Goal: Communication & Community: Answer question/provide support

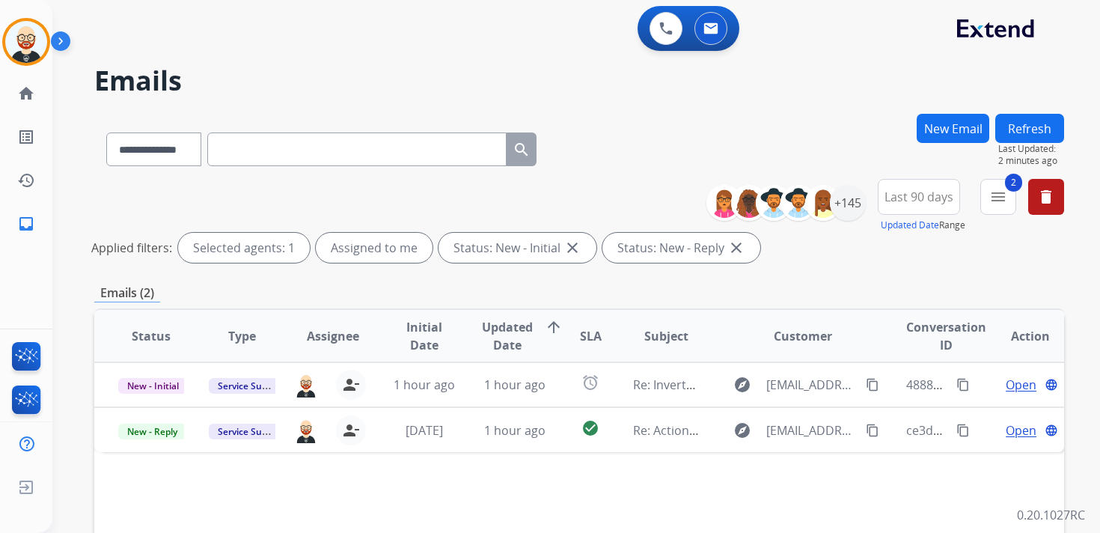
select select "**********"
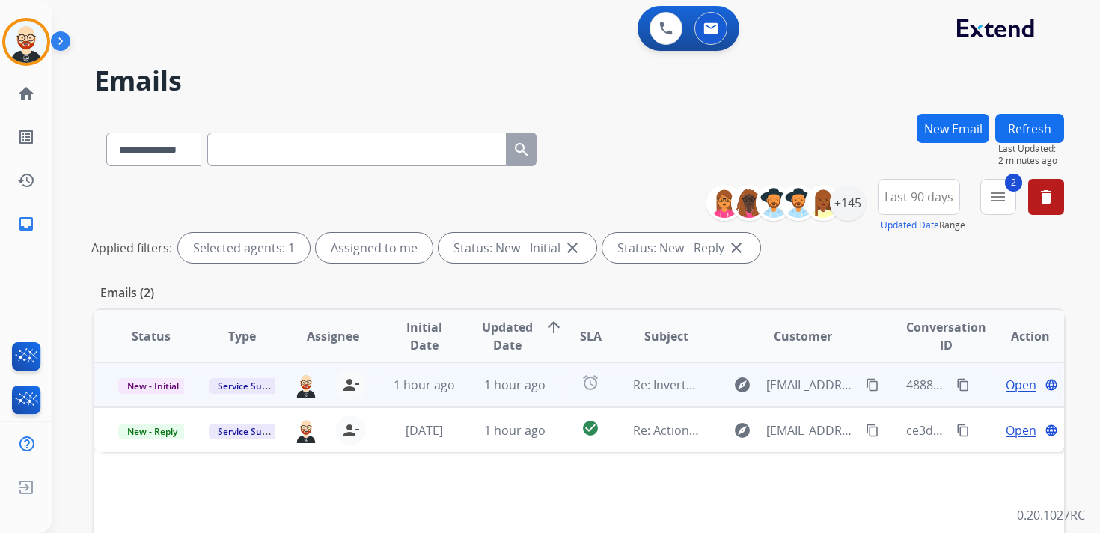
click at [1006, 389] on span "Open" at bounding box center [1021, 385] width 31 height 18
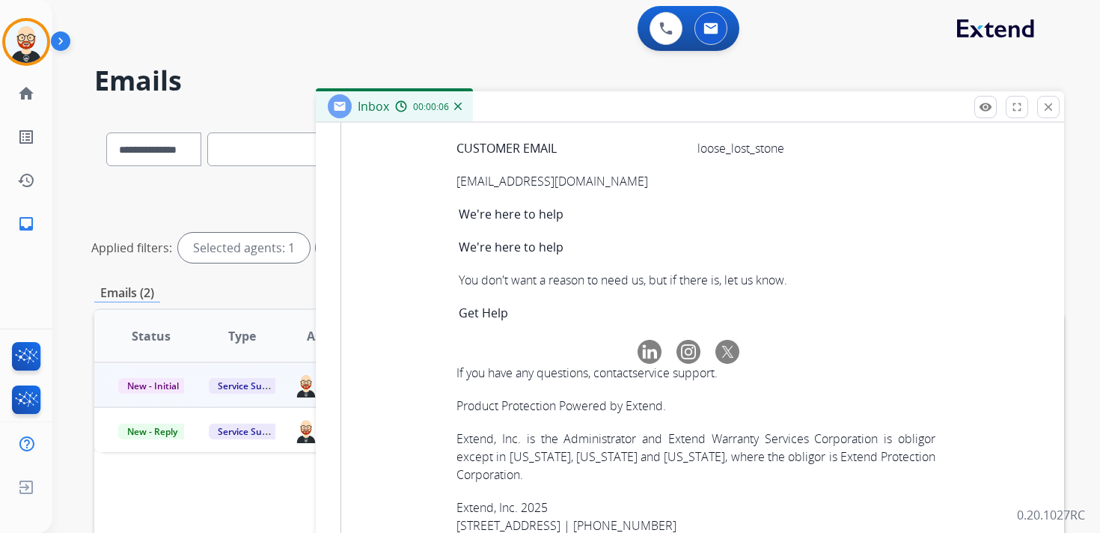
scroll to position [5271, 0]
copy tbody "a19d21d7-55d4-45b1-b58e-3fa5933d4780"
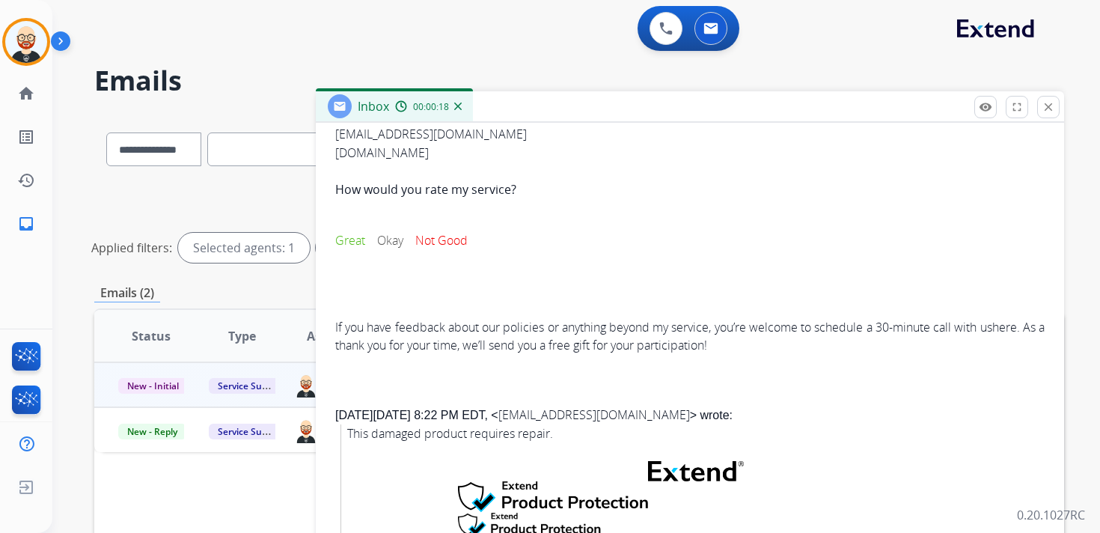
scroll to position [0, 0]
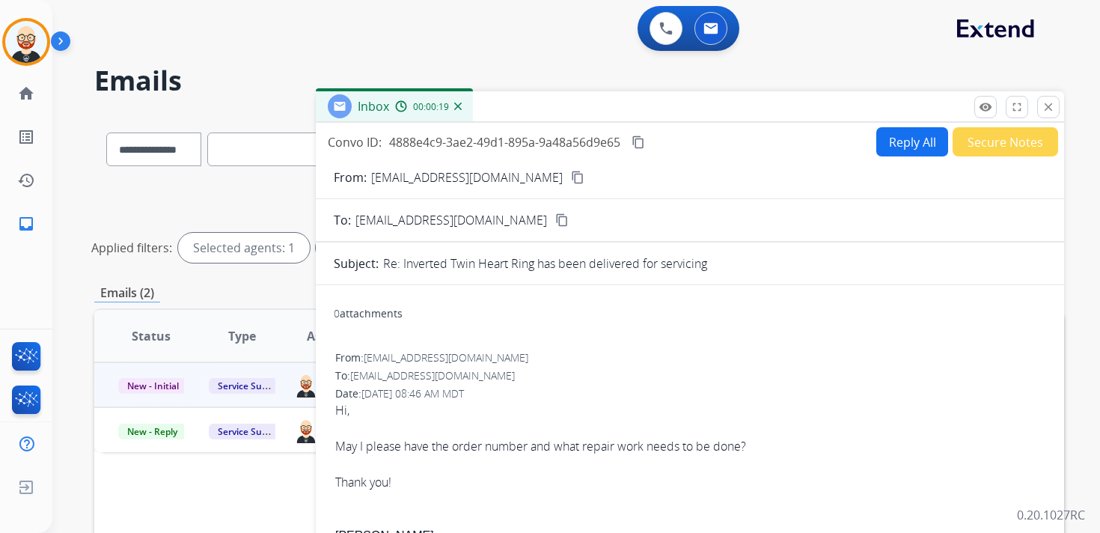
click at [904, 144] on button "Reply All" at bounding box center [912, 141] width 72 height 29
select select "**********"
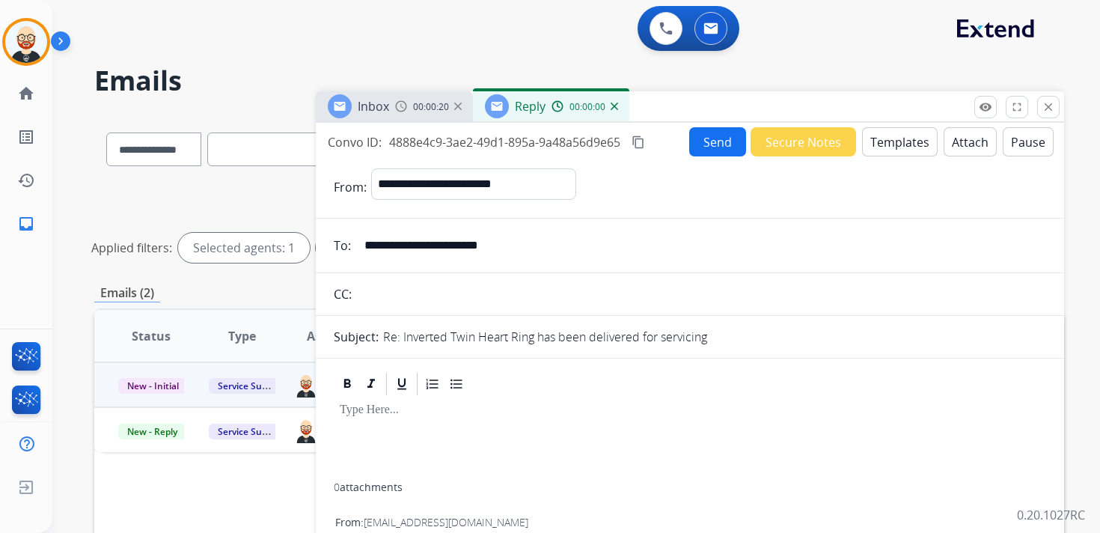
click at [423, 406] on p at bounding box center [690, 409] width 700 height 13
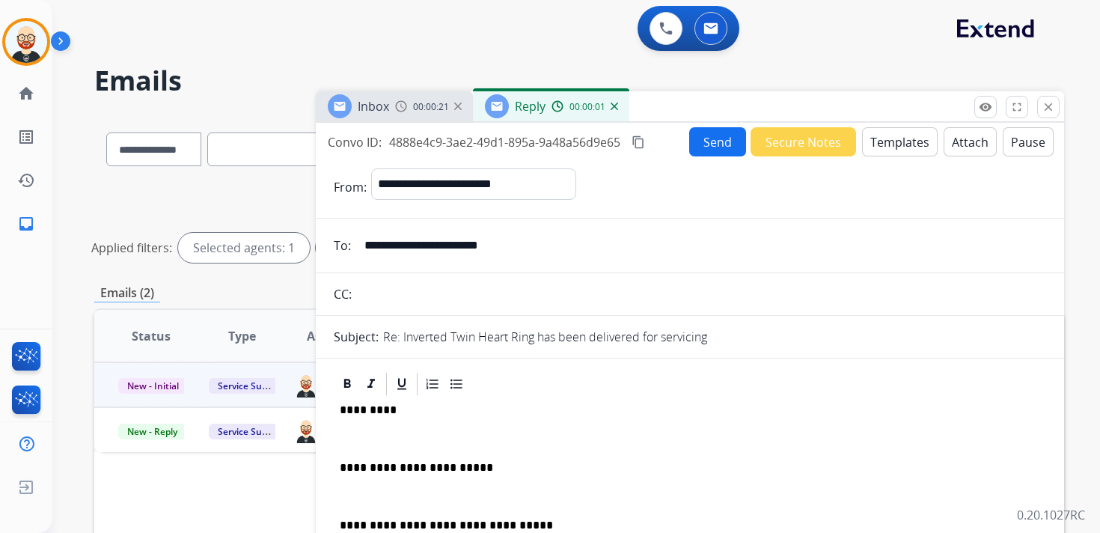
scroll to position [4, 0]
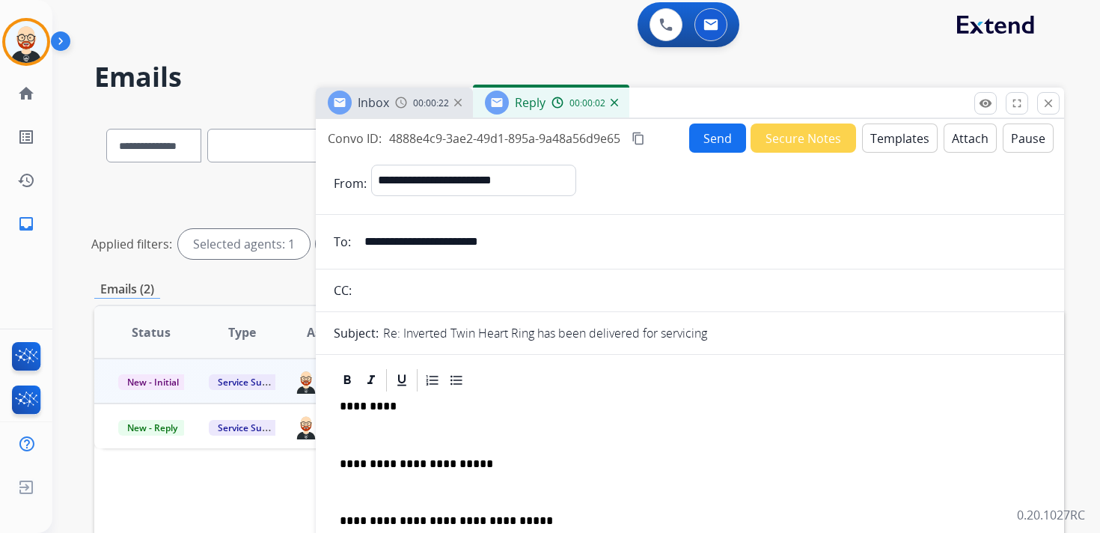
click at [375, 418] on div "**********" at bounding box center [690, 508] width 712 height 229
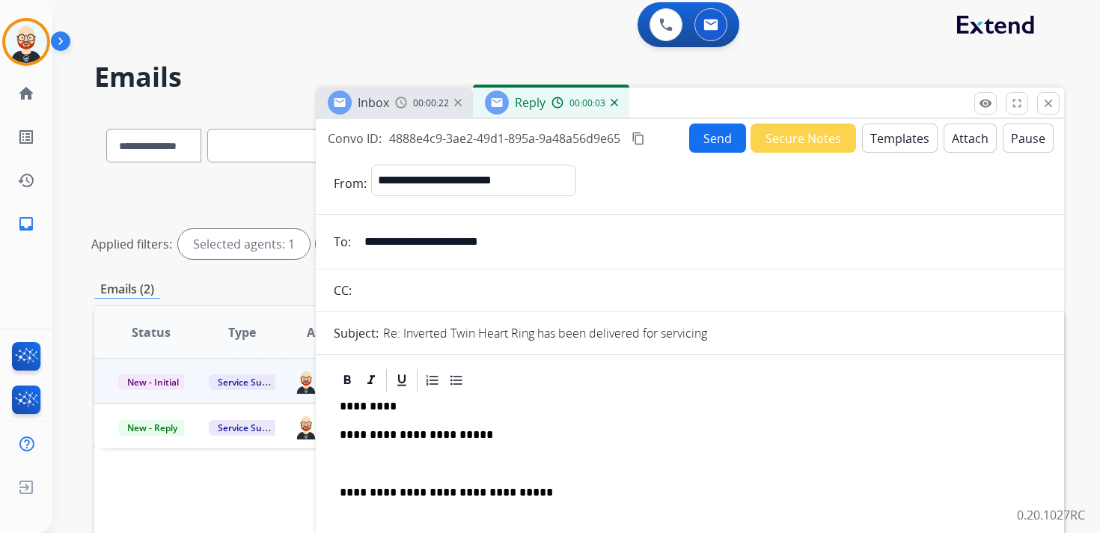
click at [371, 439] on p "**********" at bounding box center [684, 434] width 689 height 13
click at [370, 447] on div "**********" at bounding box center [690, 494] width 712 height 201
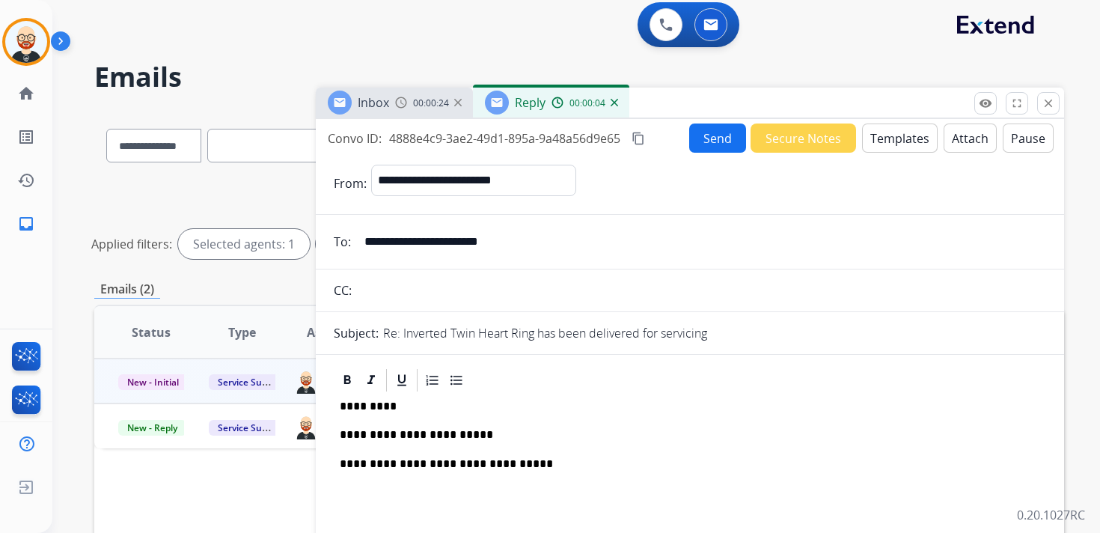
click at [374, 433] on p "**********" at bounding box center [684, 434] width 689 height 13
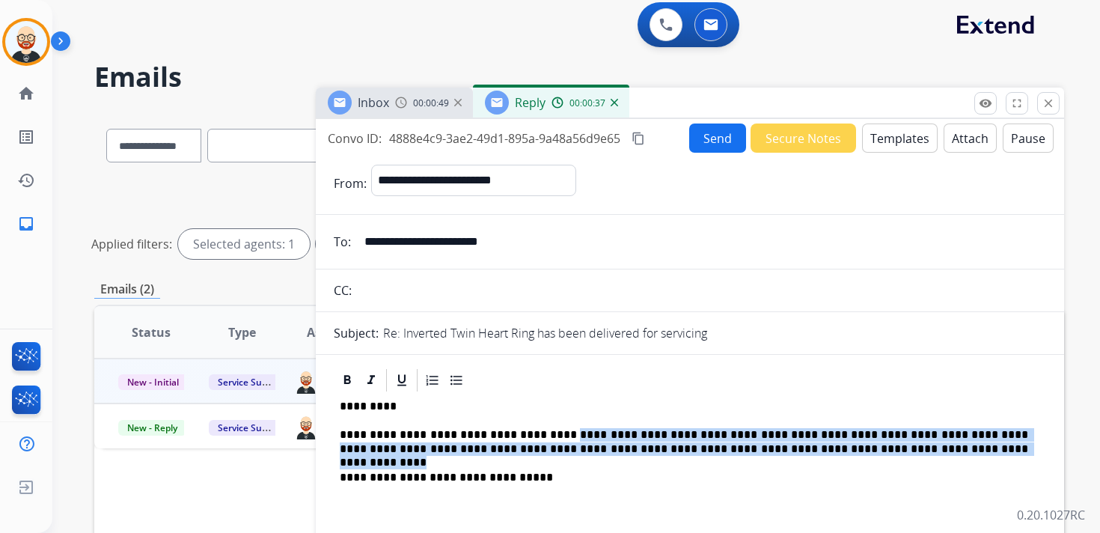
drag, startPoint x: 602, startPoint y: 428, endPoint x: 1021, endPoint y: 451, distance: 419.7
click at [1021, 451] on p "**********" at bounding box center [684, 442] width 689 height 28
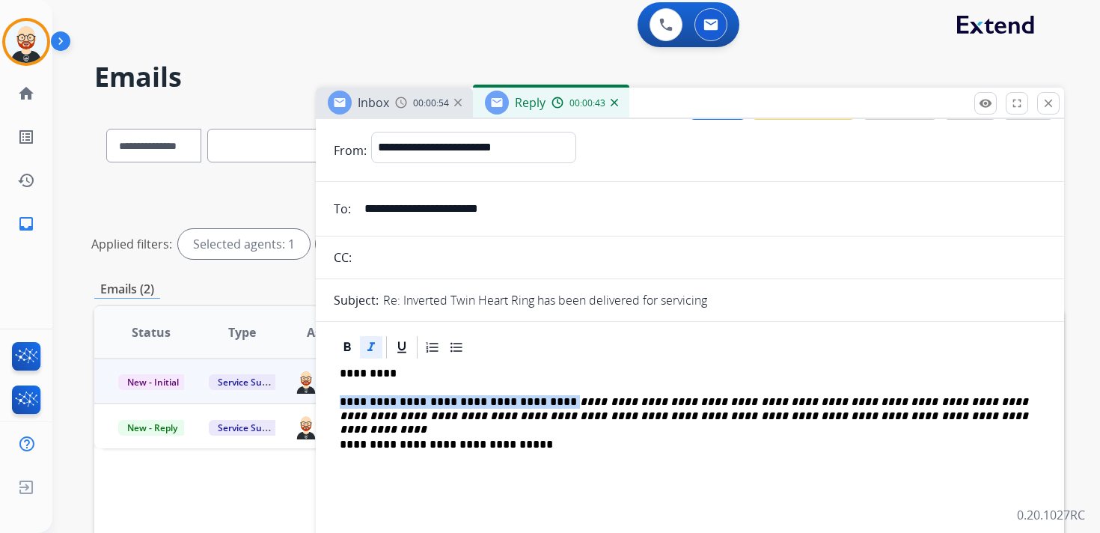
scroll to position [0, 0]
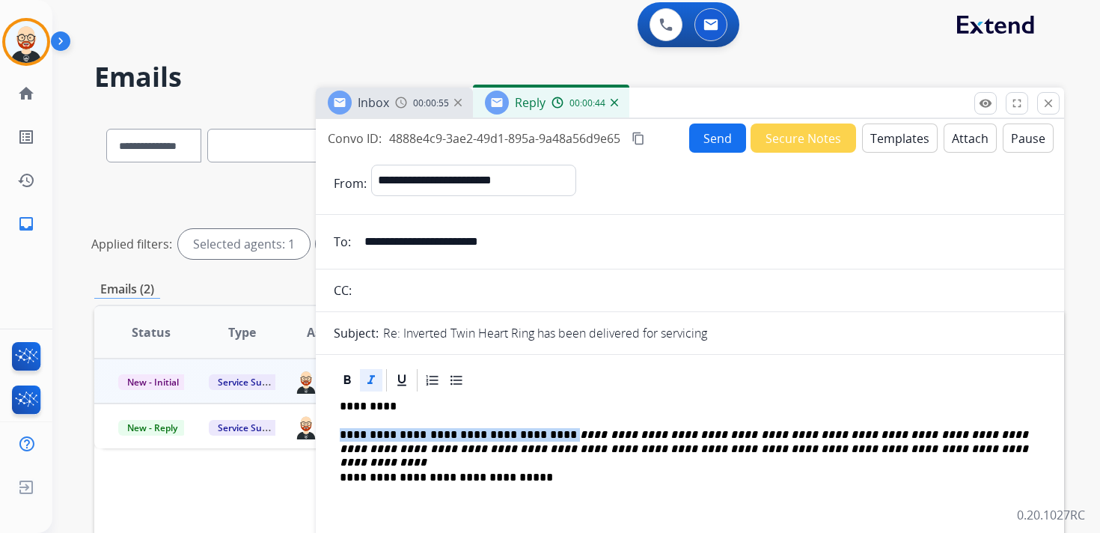
click at [641, 136] on mat-icon "content_copy" at bounding box center [638, 138] width 13 height 13
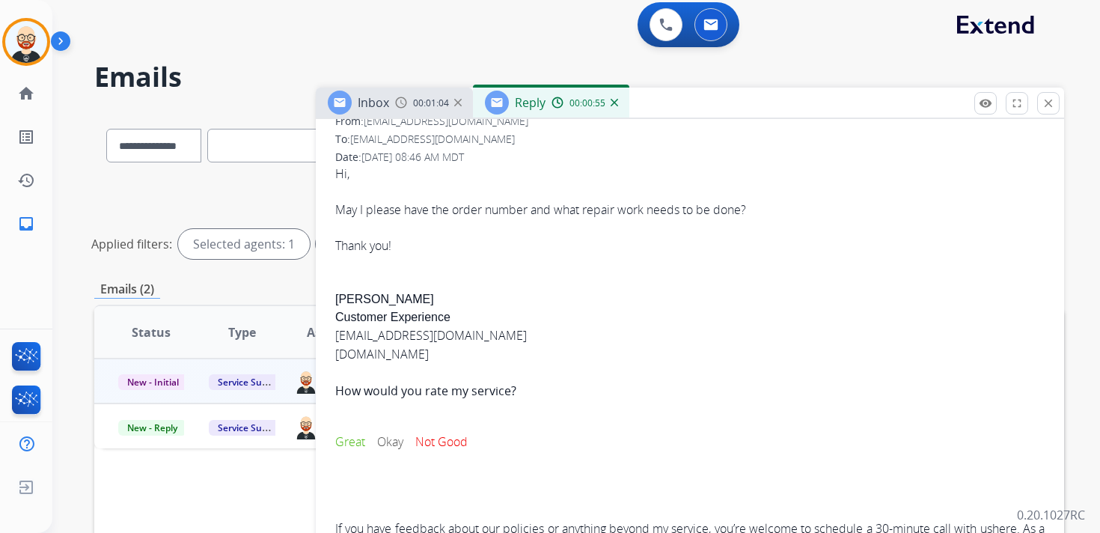
scroll to position [513, 0]
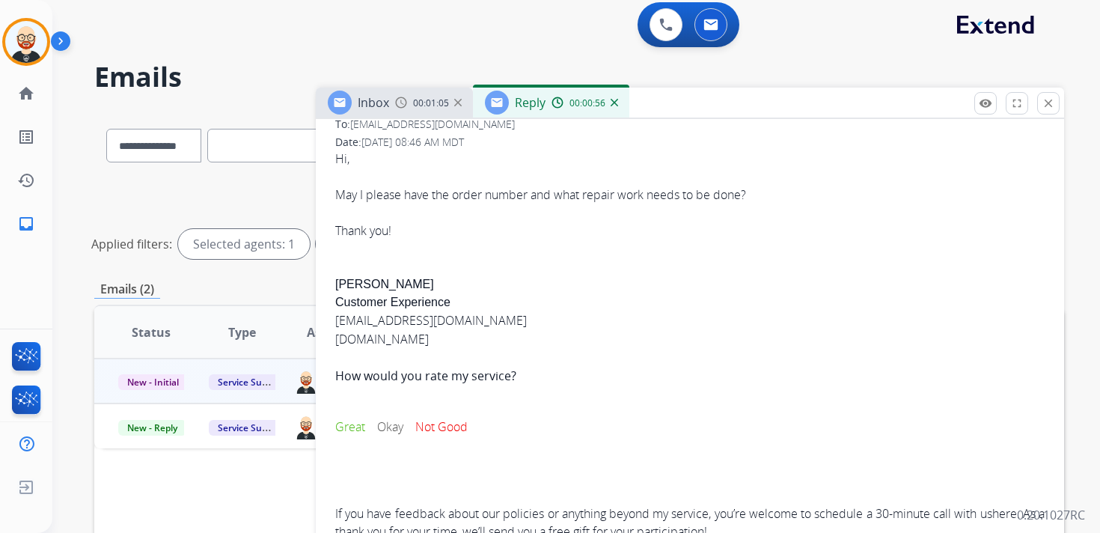
click at [520, 190] on div "Hi, May I please have the order number and what repair work needs to be done? T…" at bounding box center [689, 195] width 709 height 90
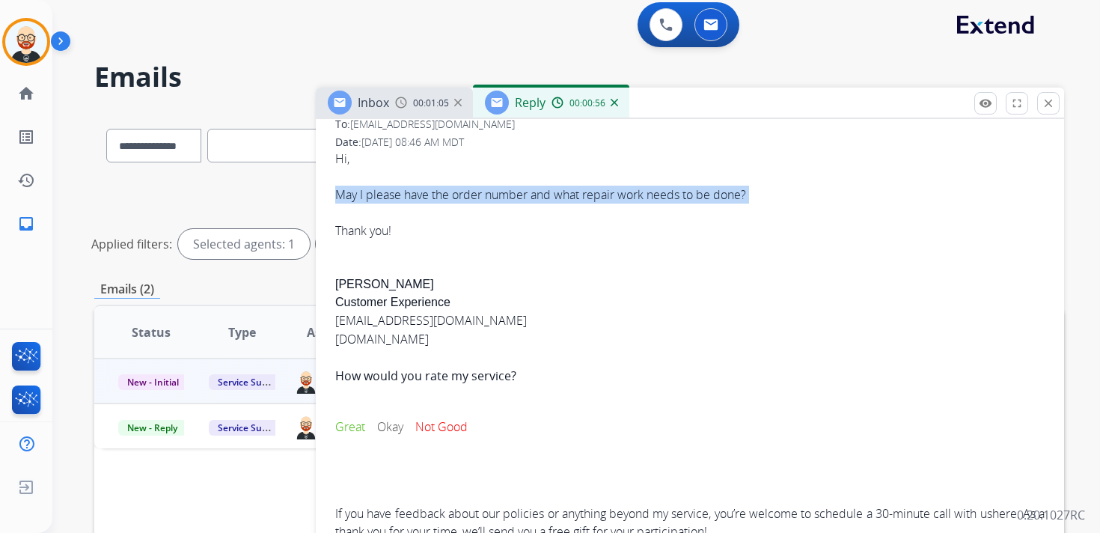
click at [520, 190] on div "Hi, May I please have the order number and what repair work needs to be done? T…" at bounding box center [689, 195] width 709 height 90
copy div "May I please have the order number and what repair work needs to be done?"
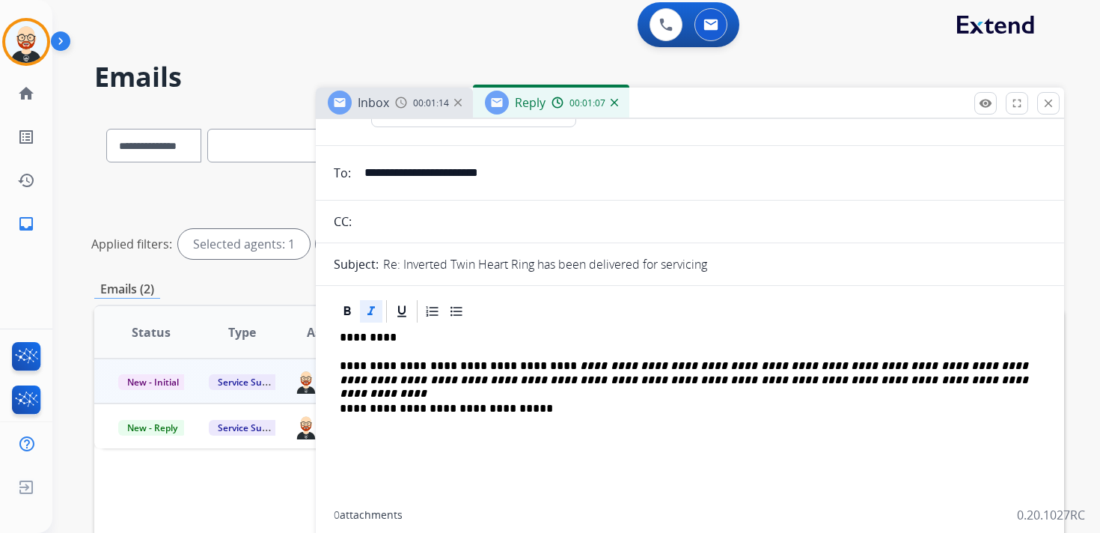
scroll to position [0, 0]
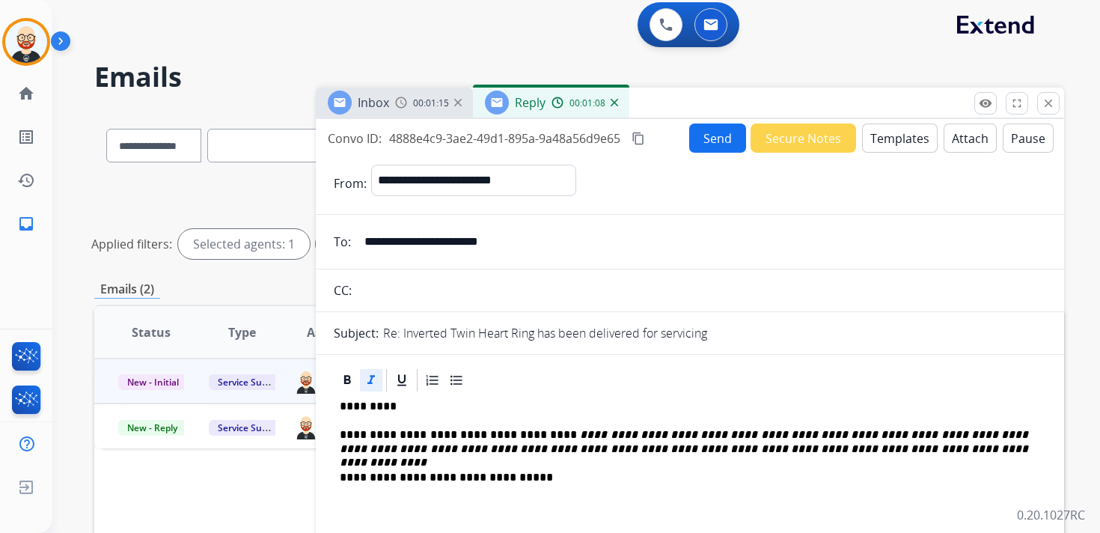
click at [715, 138] on button "Send" at bounding box center [717, 137] width 57 height 29
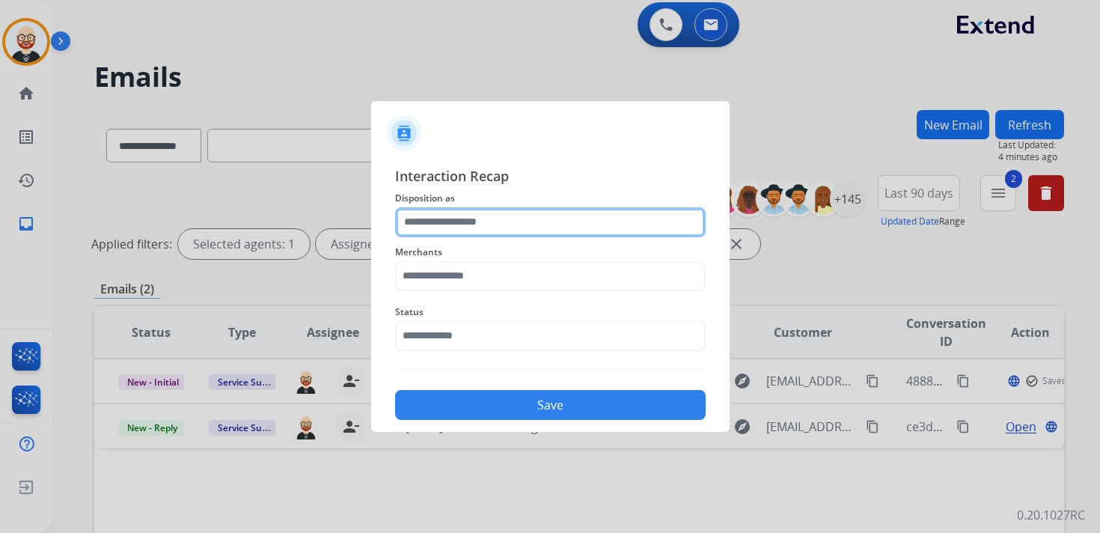
click at [443, 228] on input "text" at bounding box center [550, 222] width 311 height 30
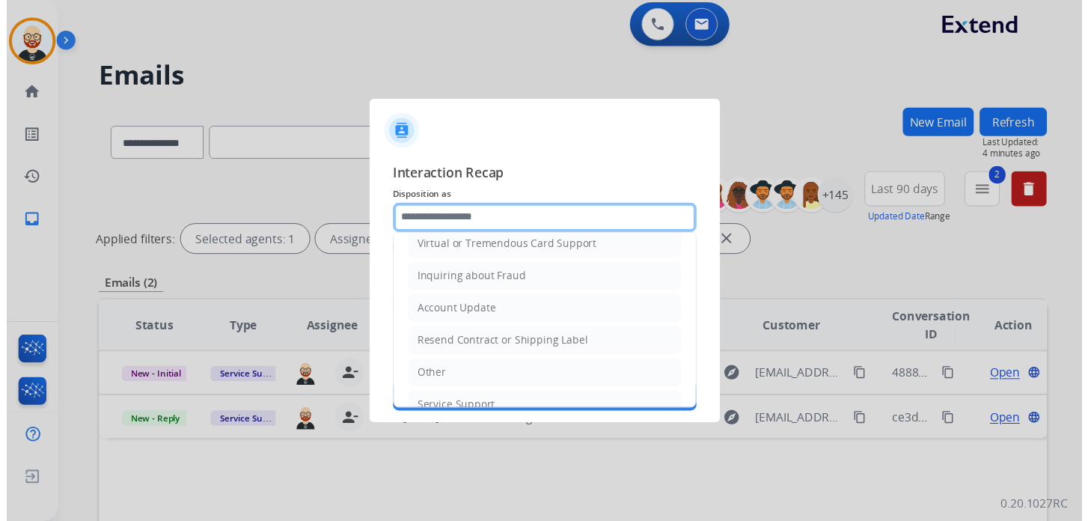
scroll to position [225, 0]
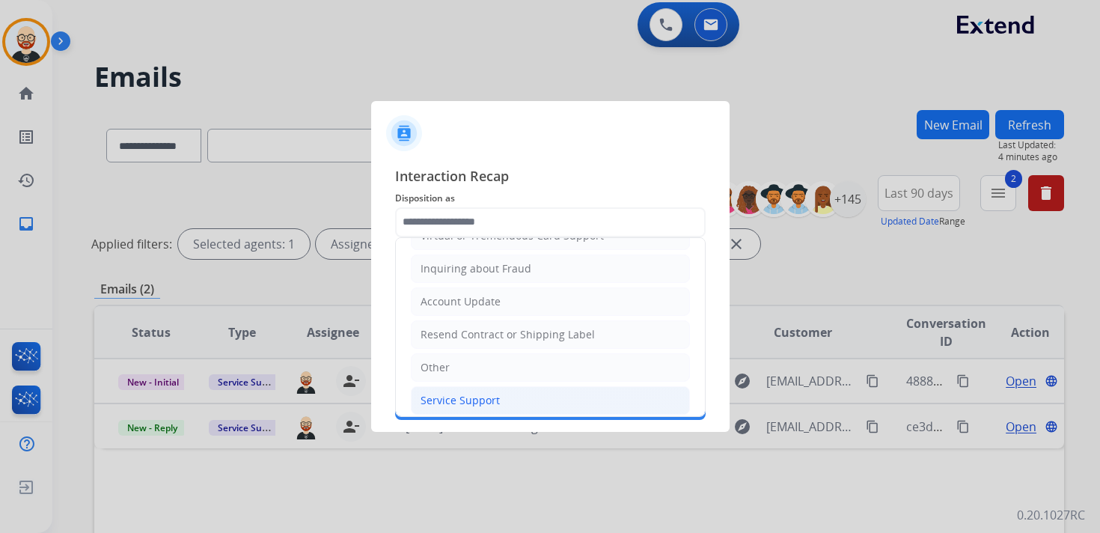
click at [447, 395] on div "Service Support" at bounding box center [460, 400] width 79 height 15
type input "**********"
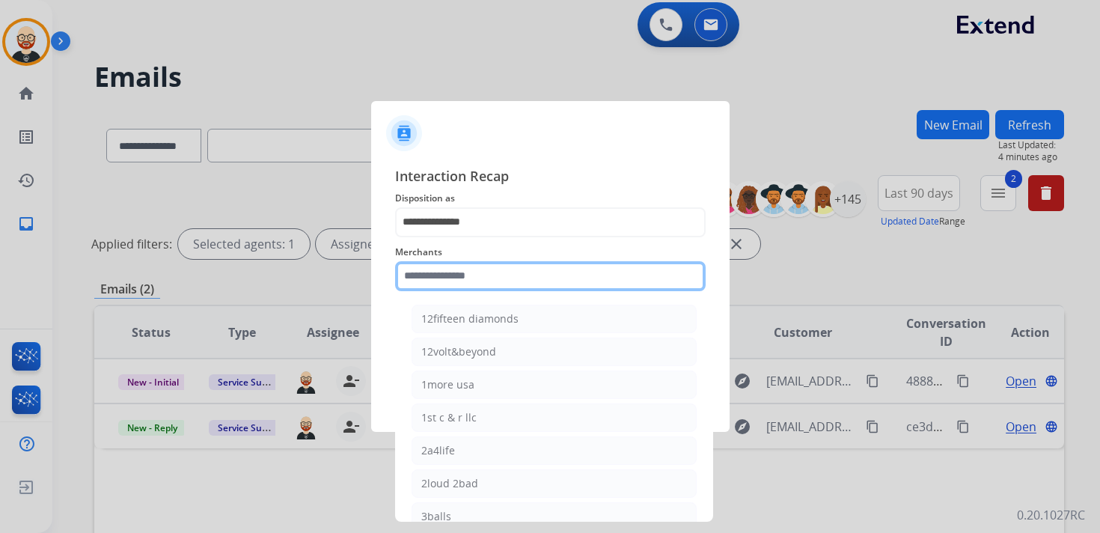
click at [439, 282] on input "text" at bounding box center [550, 276] width 311 height 30
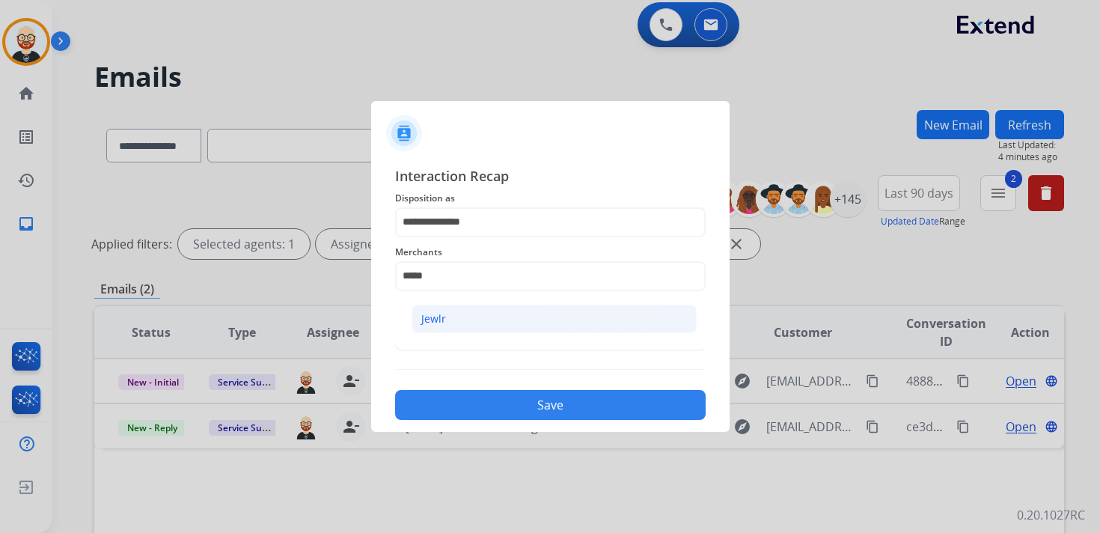
click at [442, 317] on div "Jewlr" at bounding box center [433, 318] width 25 height 15
type input "*****"
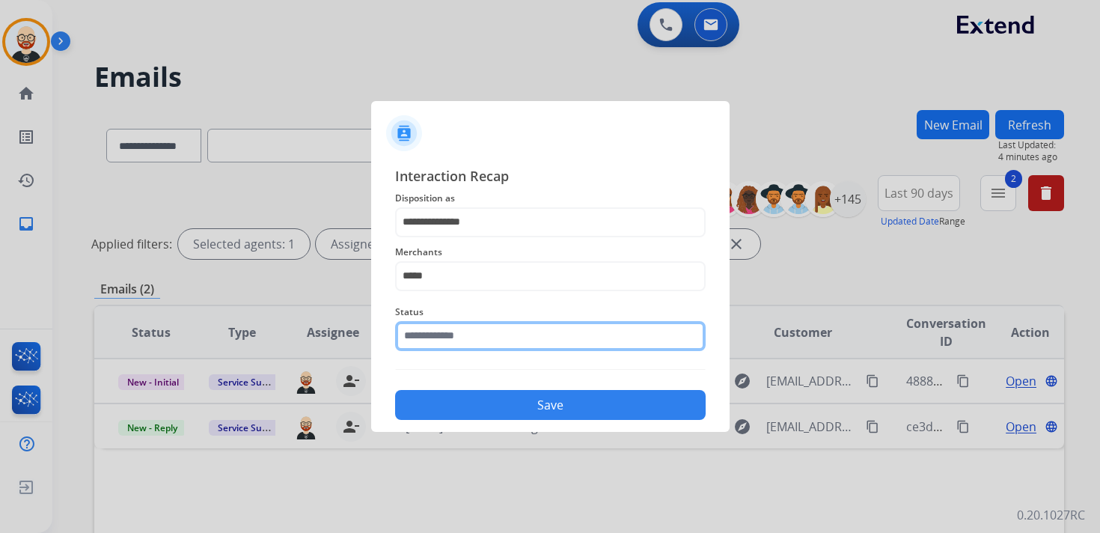
click at [442, 344] on input "text" at bounding box center [550, 336] width 311 height 30
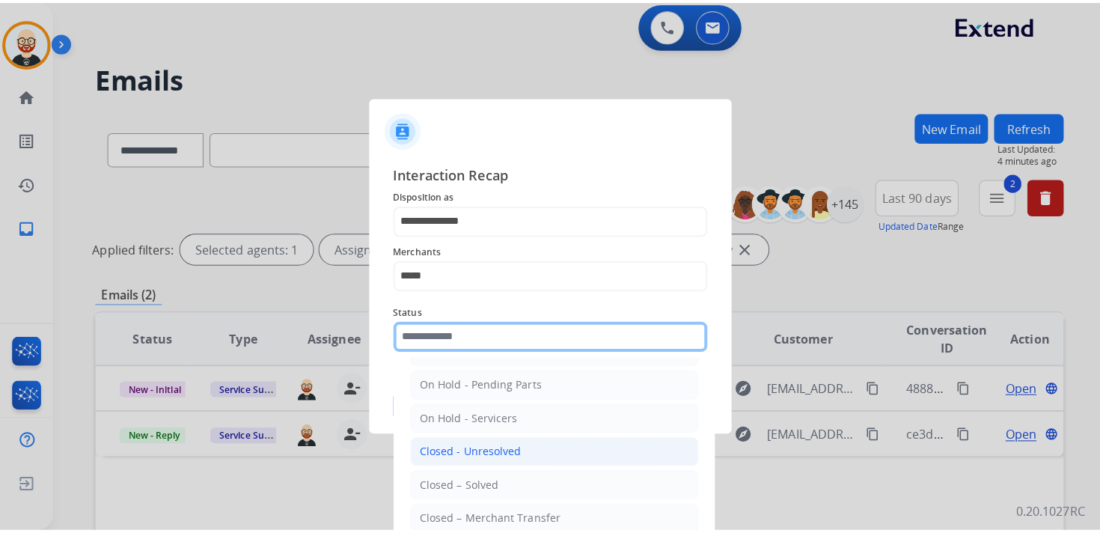
scroll to position [64, 0]
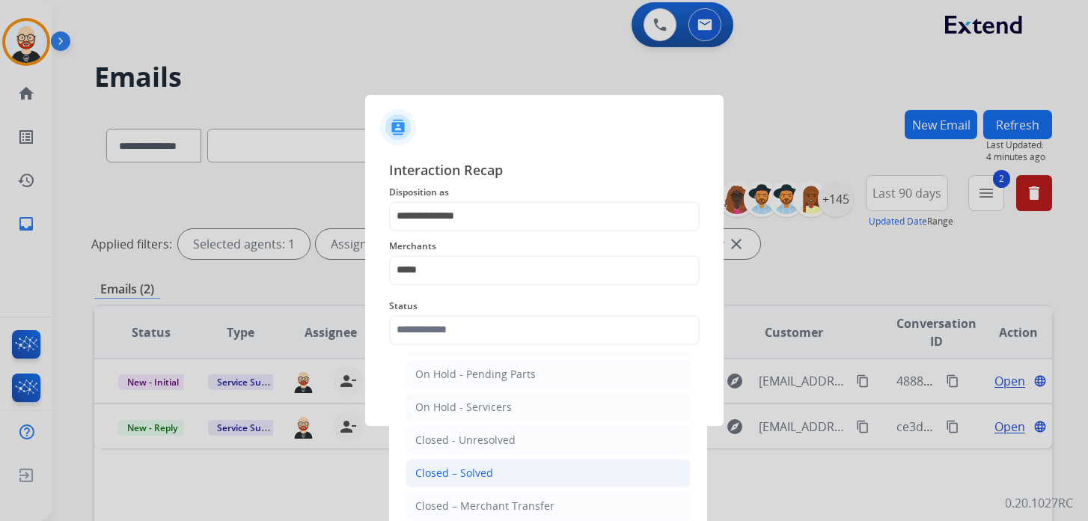
click at [443, 465] on div "Closed – Solved" at bounding box center [454, 472] width 78 height 15
type input "**********"
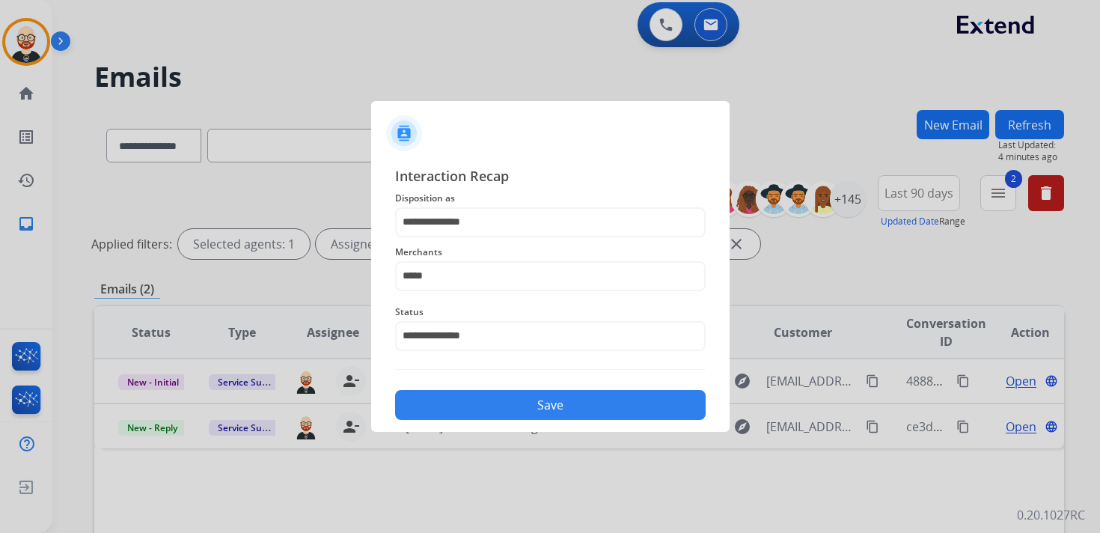
click at [458, 391] on button "Save" at bounding box center [550, 405] width 311 height 30
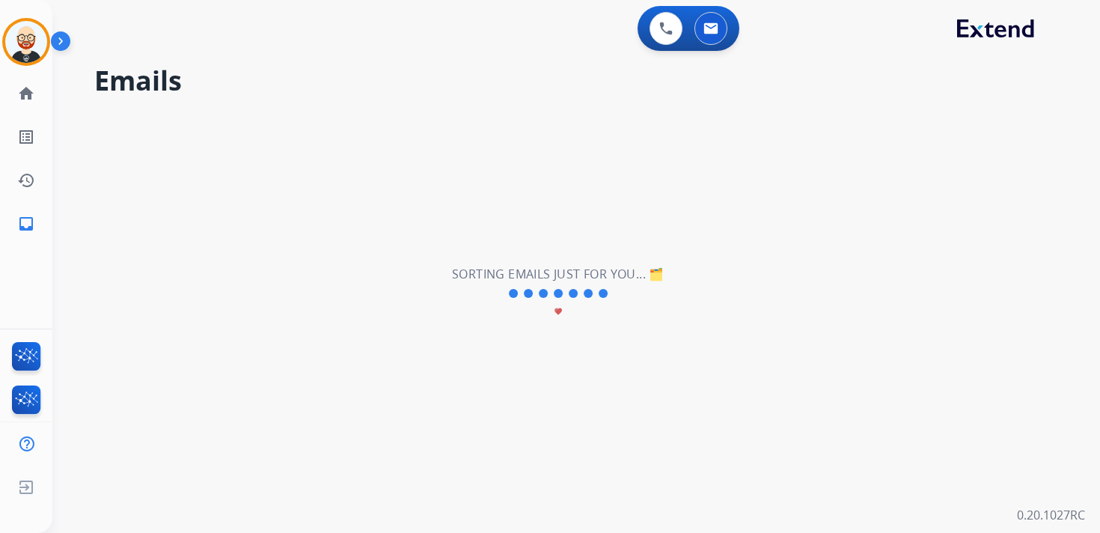
scroll to position [0, 0]
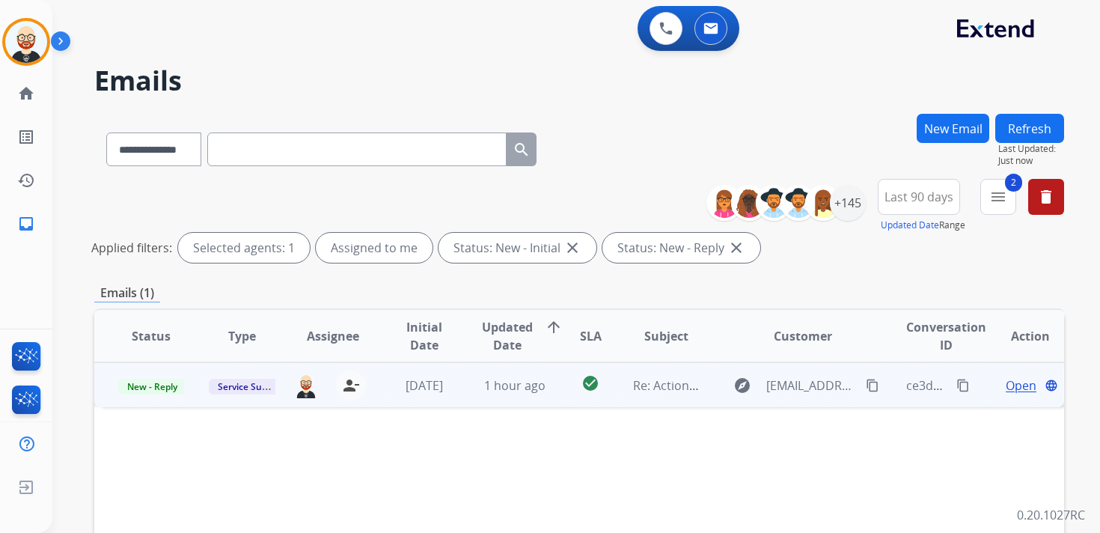
click at [1006, 388] on span "Open" at bounding box center [1021, 385] width 31 height 18
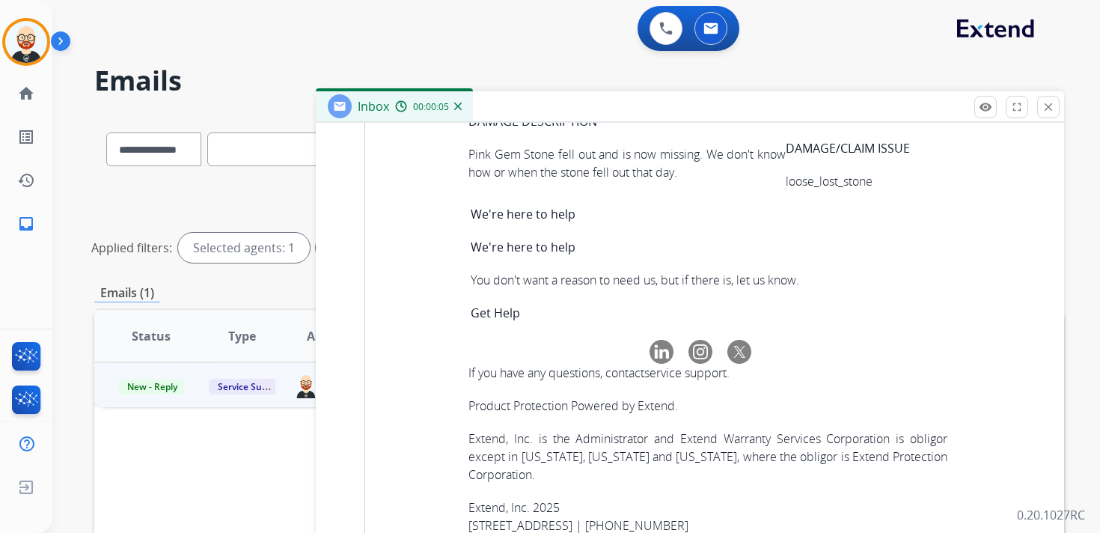
scroll to position [6022, 0]
copy tbody "b35fcb18-1035-4a4e-8ab2-0fe5ec0f0113"
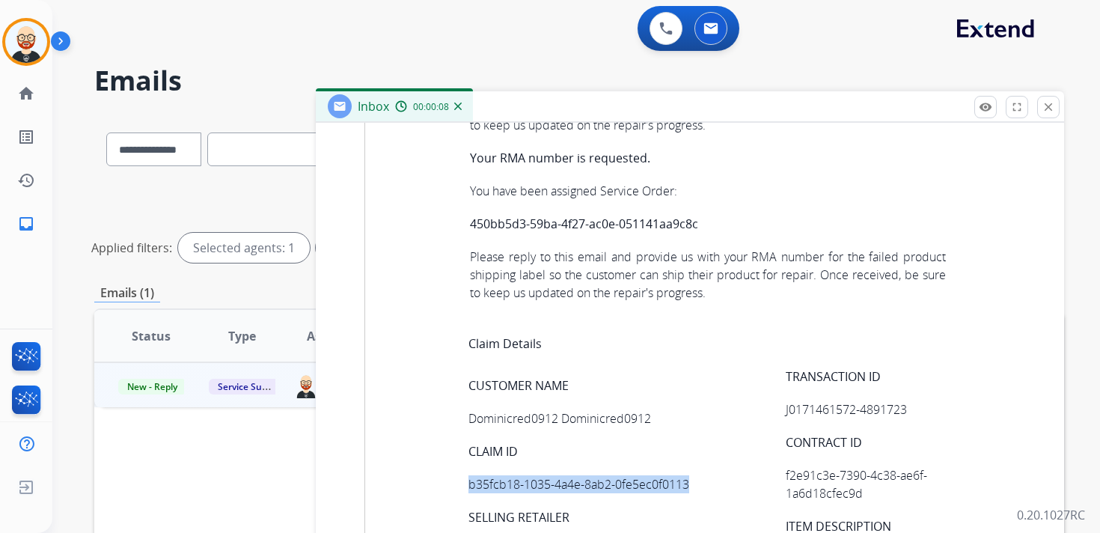
scroll to position [0, 0]
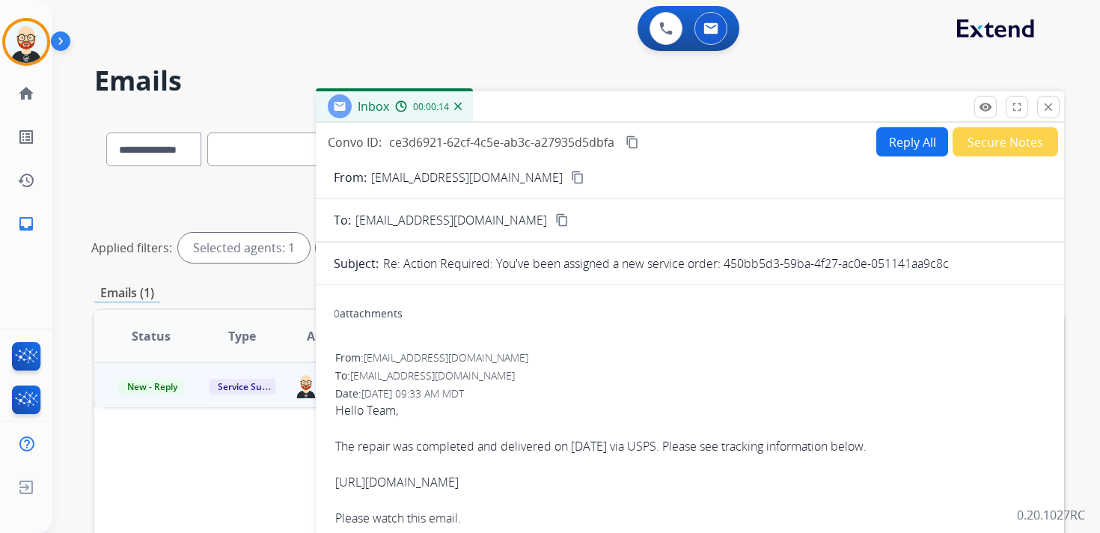
click at [635, 141] on mat-icon "content_copy" at bounding box center [632, 141] width 13 height 13
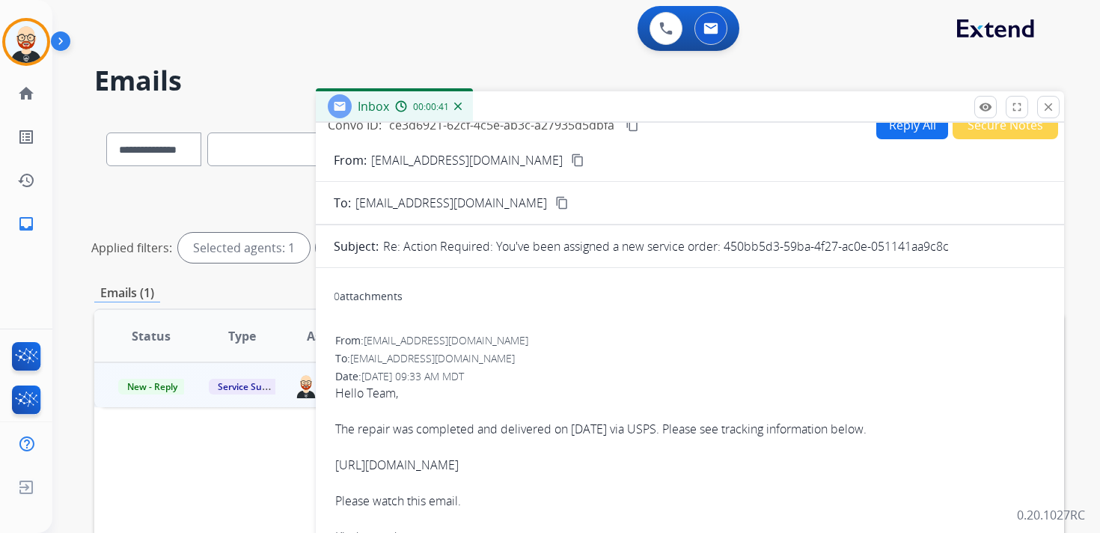
drag, startPoint x: 849, startPoint y: 466, endPoint x: 333, endPoint y: 430, distance: 517.6
copy div "The repair was completed and delivered on [DATE] via USPS. Please see tracking …"
click at [891, 124] on button "Reply All" at bounding box center [912, 124] width 72 height 29
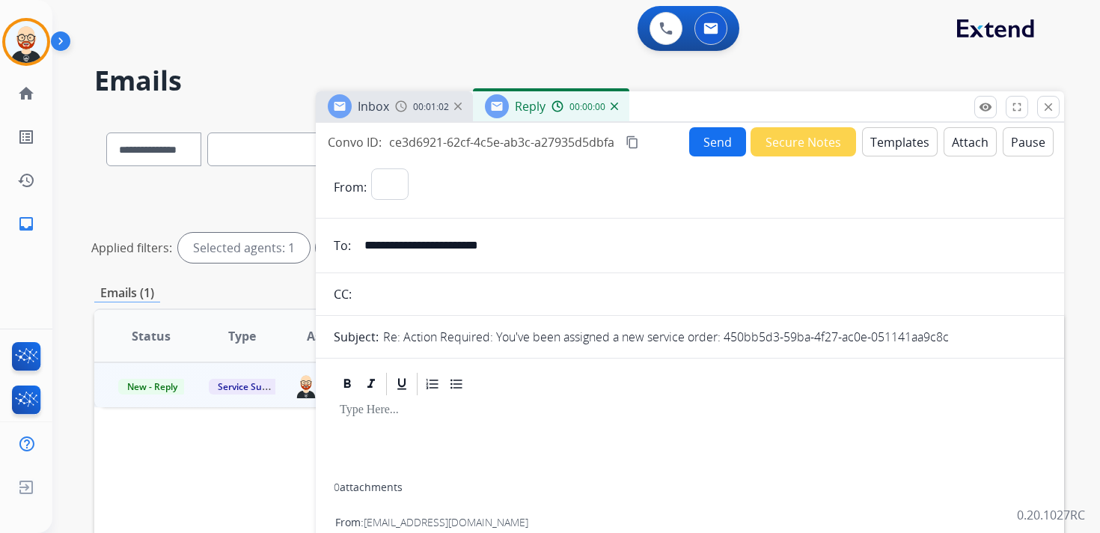
select select "**********"
click at [411, 427] on div at bounding box center [690, 439] width 712 height 85
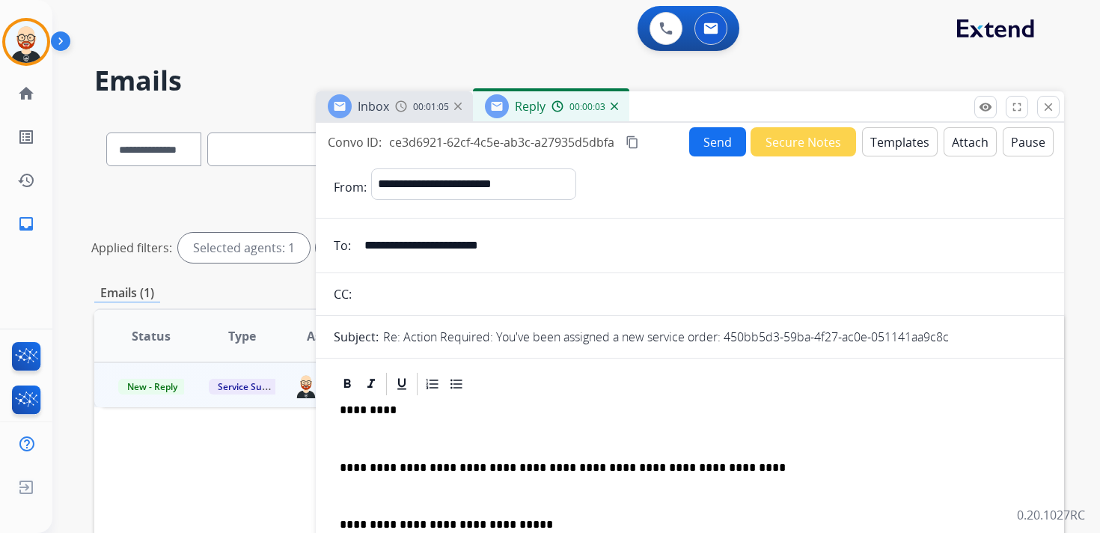
scroll to position [4, 0]
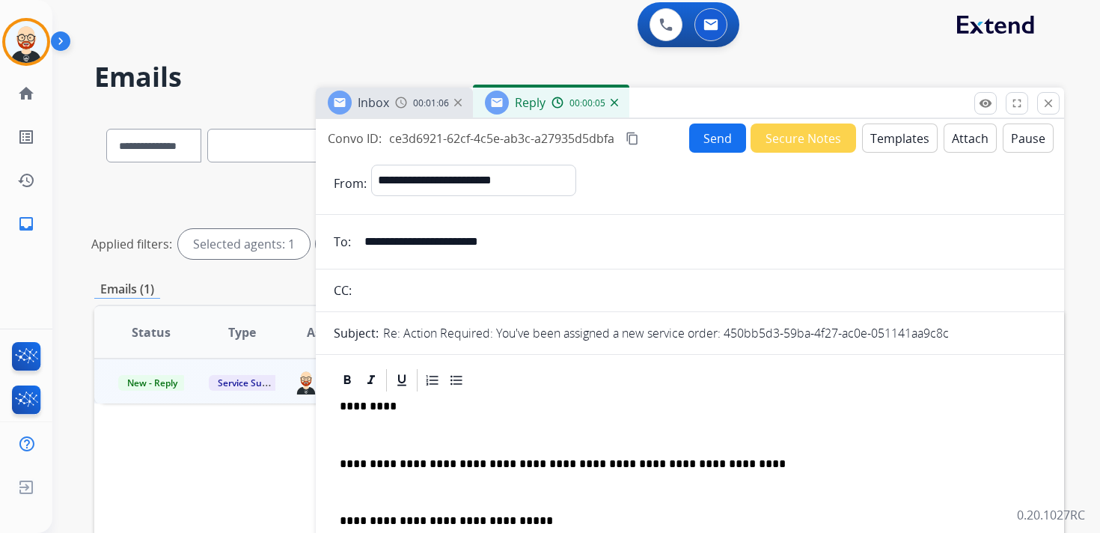
click at [471, 427] on div "**********" at bounding box center [690, 508] width 712 height 229
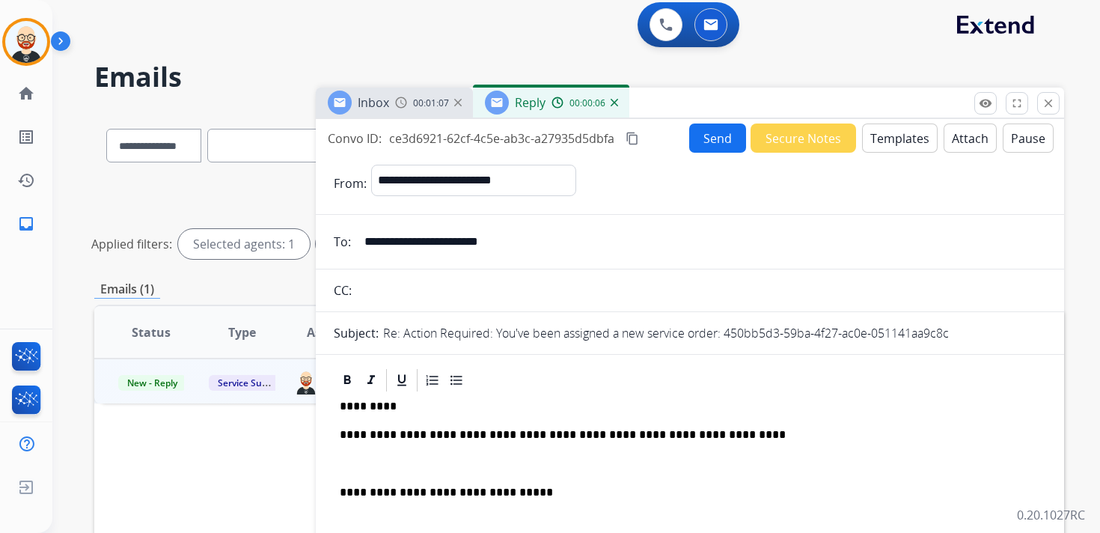
click at [460, 448] on div "**********" at bounding box center [690, 494] width 712 height 201
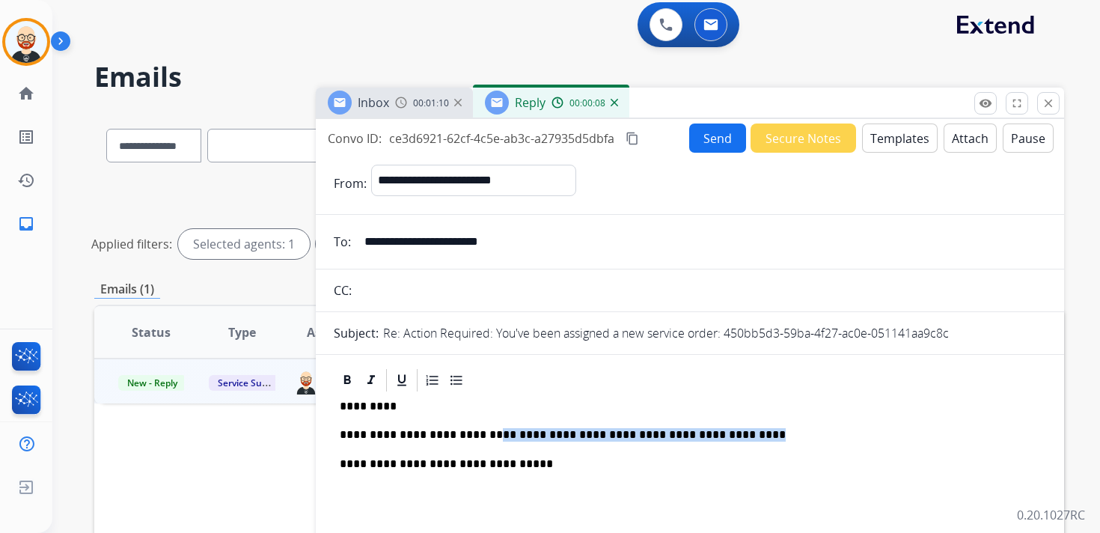
drag, startPoint x: 736, startPoint y: 435, endPoint x: 483, endPoint y: 439, distance: 253.0
click at [483, 439] on p "**********" at bounding box center [684, 434] width 689 height 13
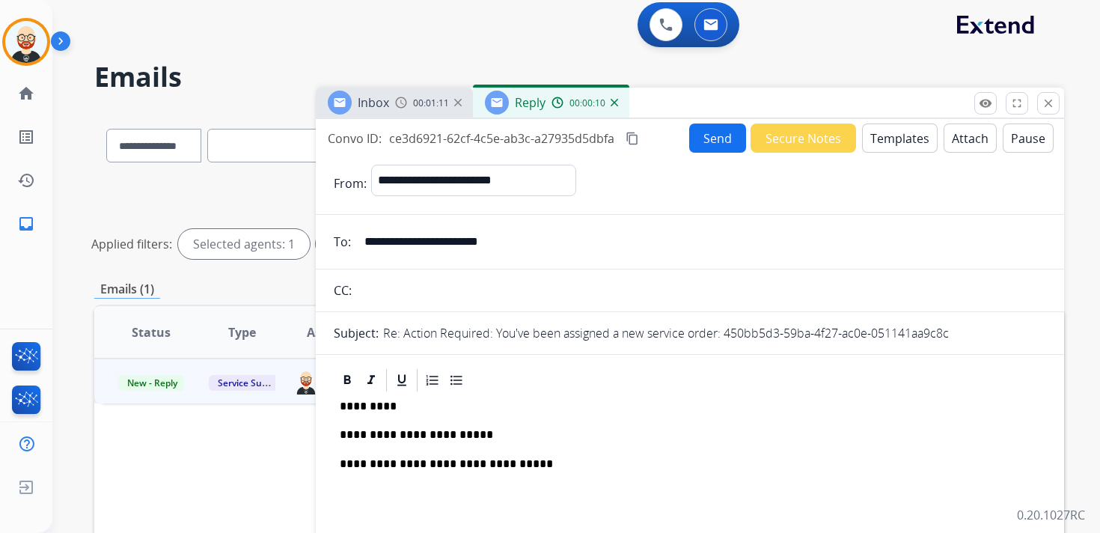
click at [706, 144] on button "Send" at bounding box center [717, 137] width 57 height 29
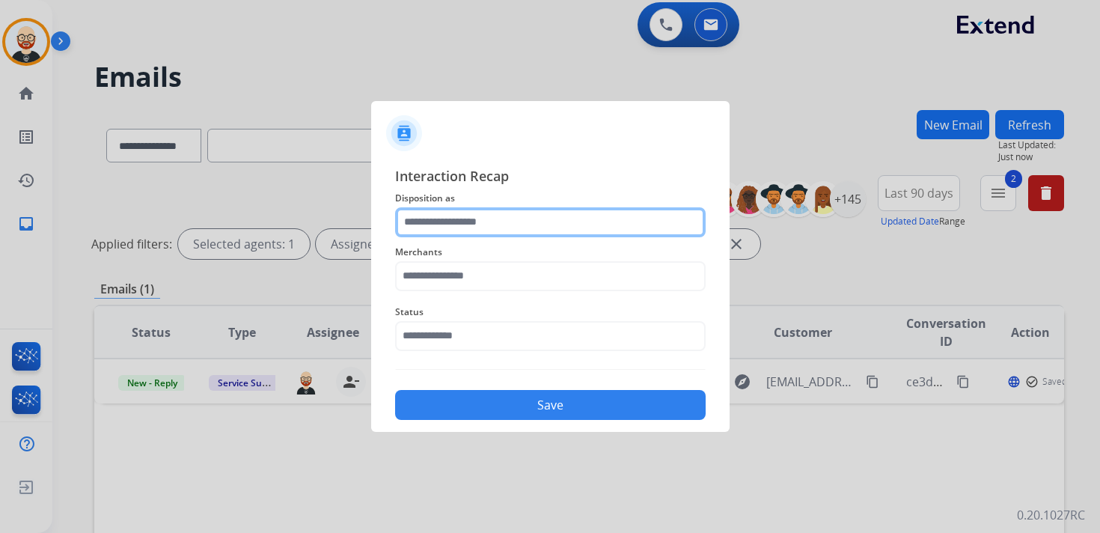
click at [424, 219] on input "text" at bounding box center [550, 222] width 311 height 30
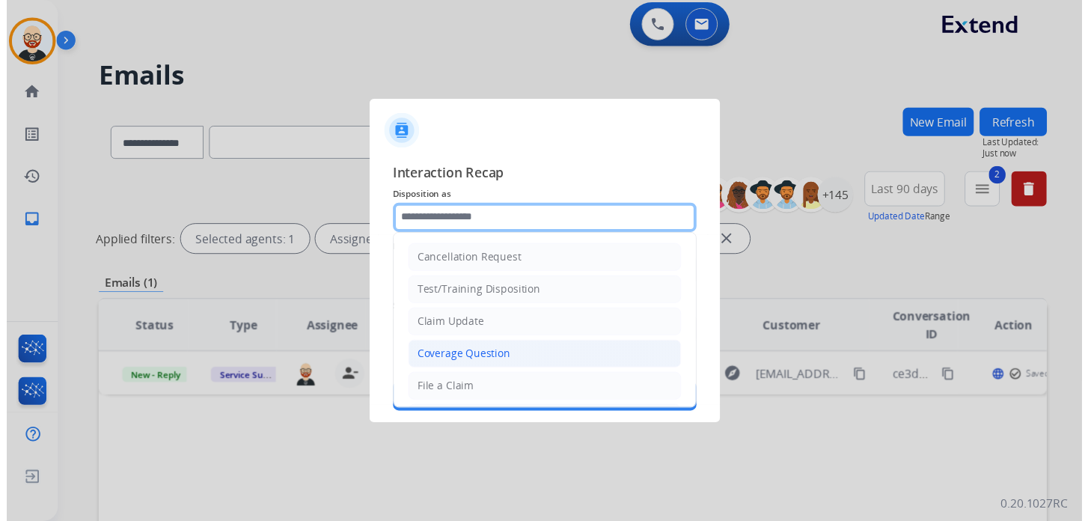
scroll to position [225, 0]
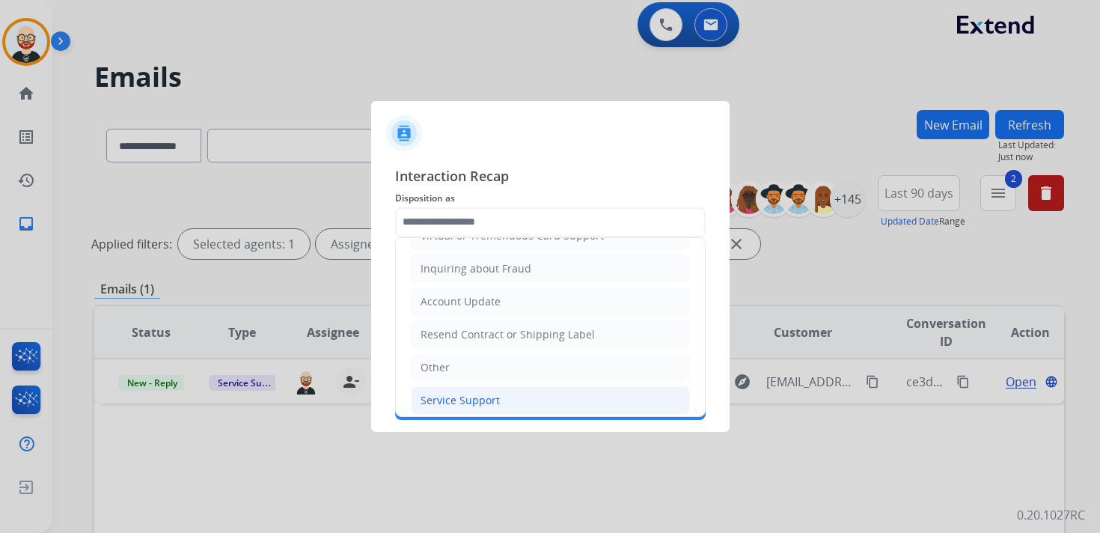
click at [455, 393] on div "Service Support" at bounding box center [460, 400] width 79 height 15
type input "**********"
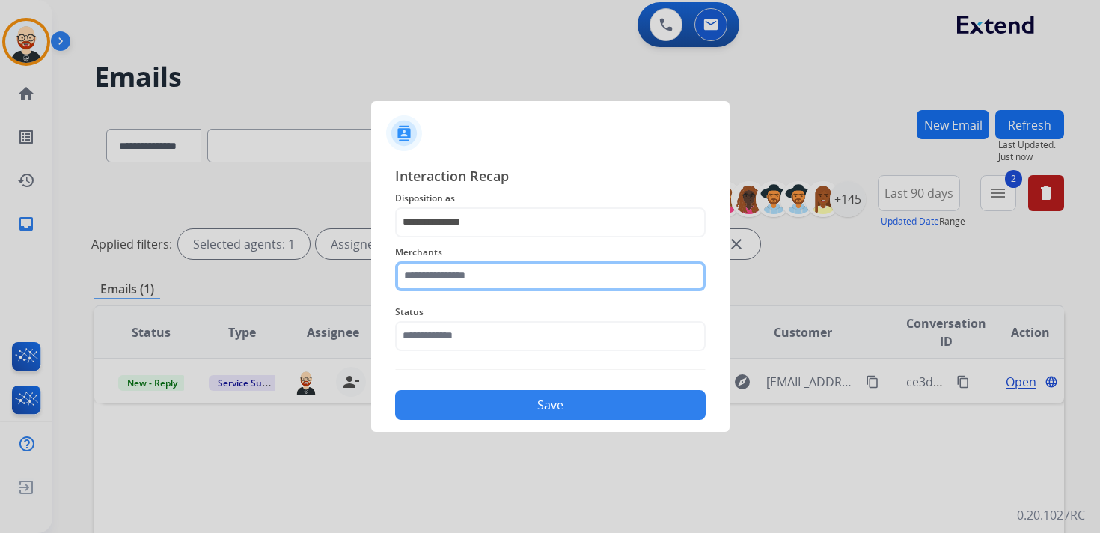
click at [433, 277] on input "text" at bounding box center [550, 276] width 311 height 30
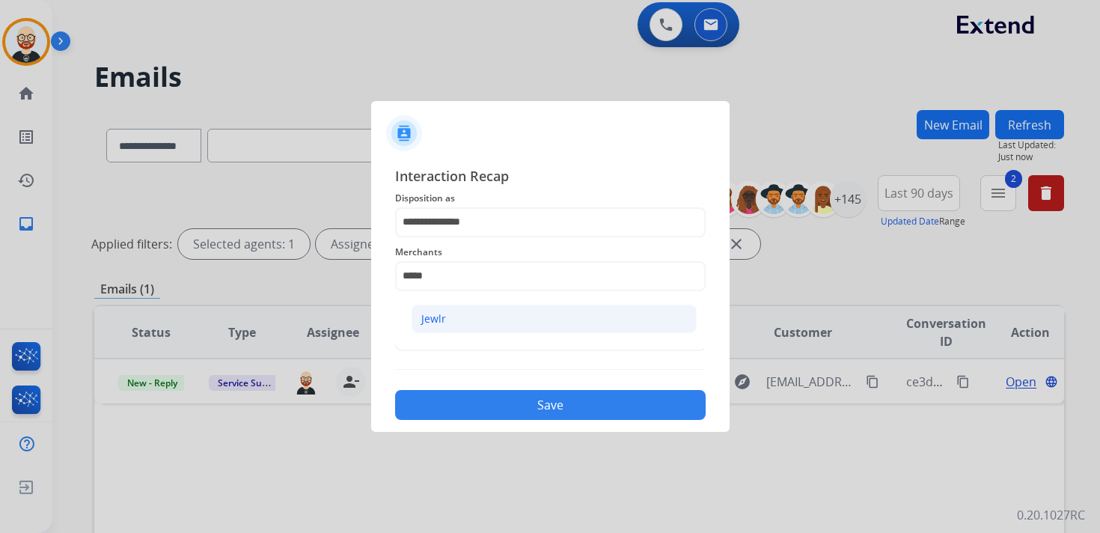
click at [444, 312] on div "Jewlr" at bounding box center [433, 318] width 25 height 15
type input "*****"
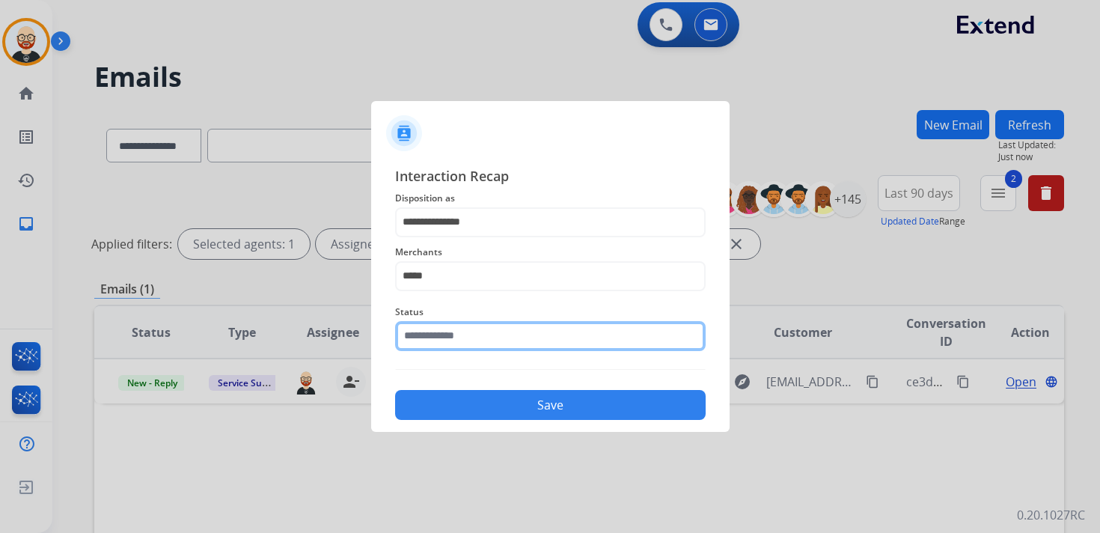
click at [444, 332] on input "text" at bounding box center [550, 336] width 311 height 30
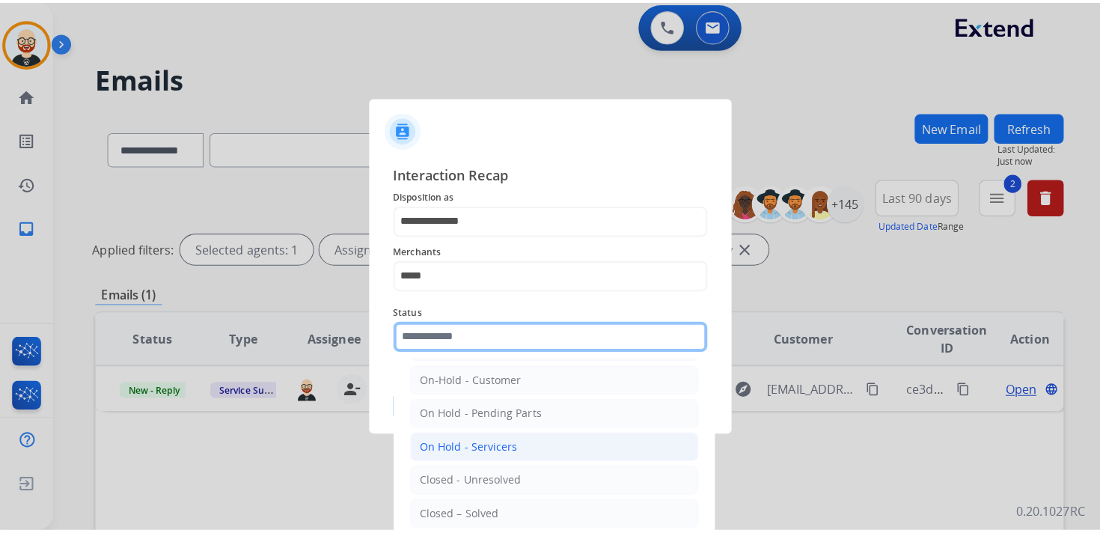
scroll to position [40, 0]
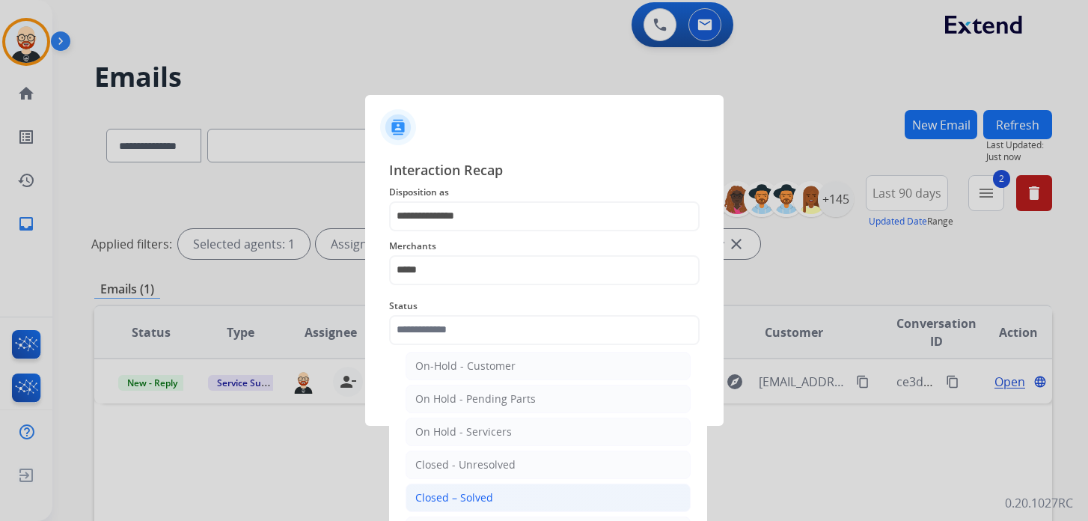
click at [467, 490] on div "Closed – Solved" at bounding box center [454, 497] width 78 height 15
type input "**********"
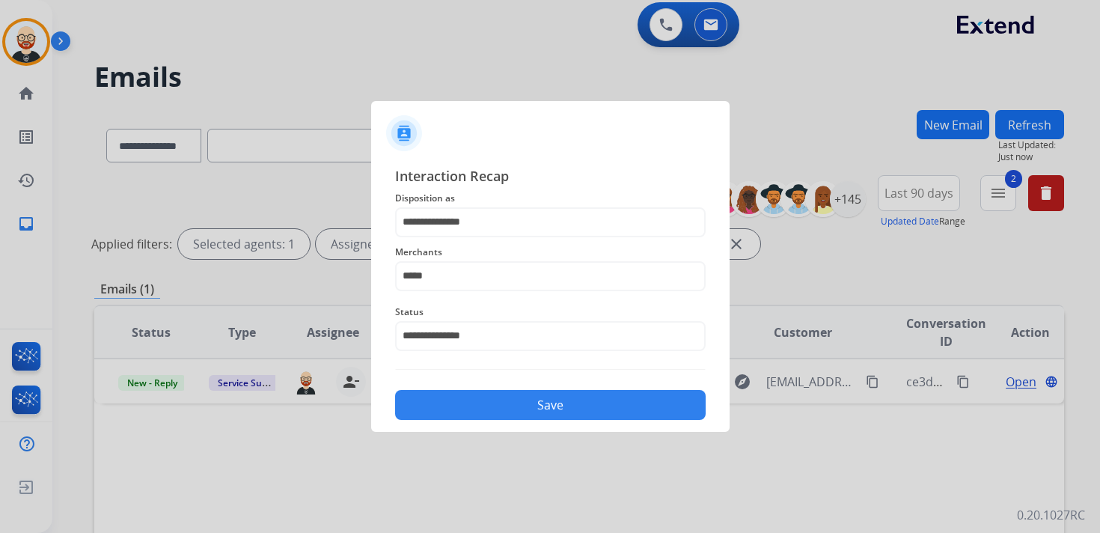
click at [466, 402] on button "Save" at bounding box center [550, 405] width 311 height 30
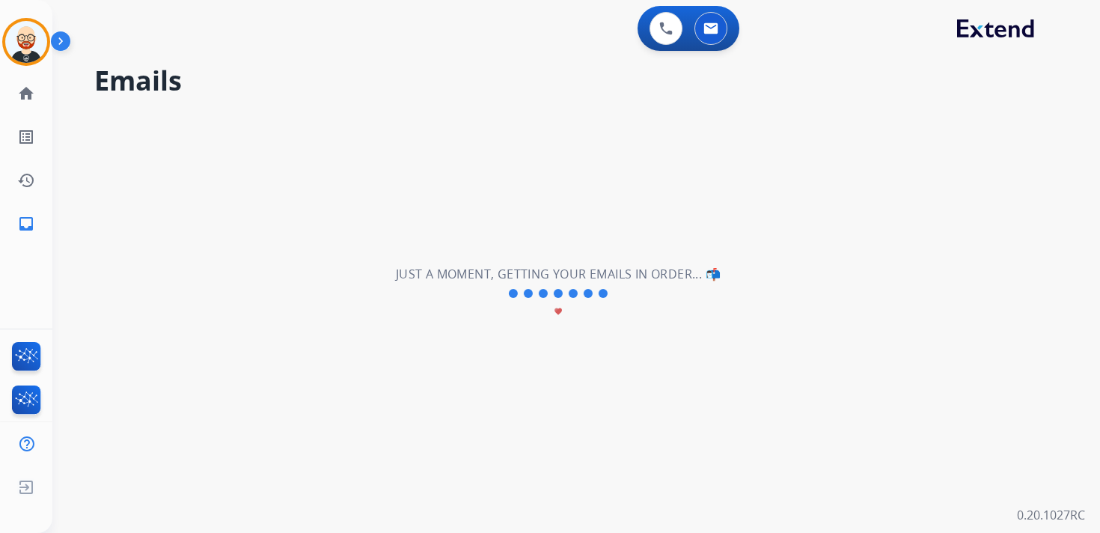
scroll to position [0, 0]
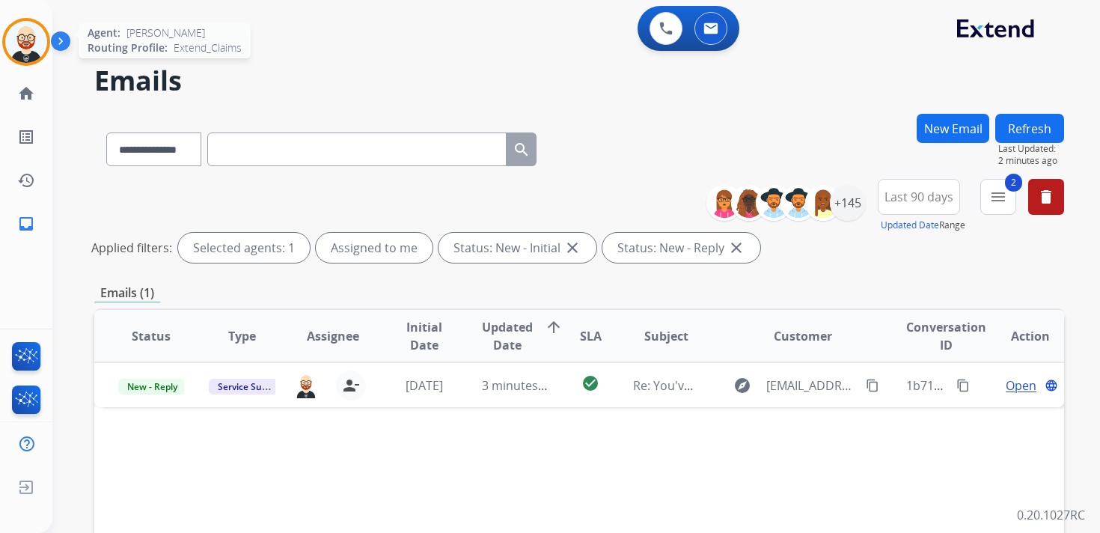
click at [32, 52] on img at bounding box center [26, 42] width 42 height 42
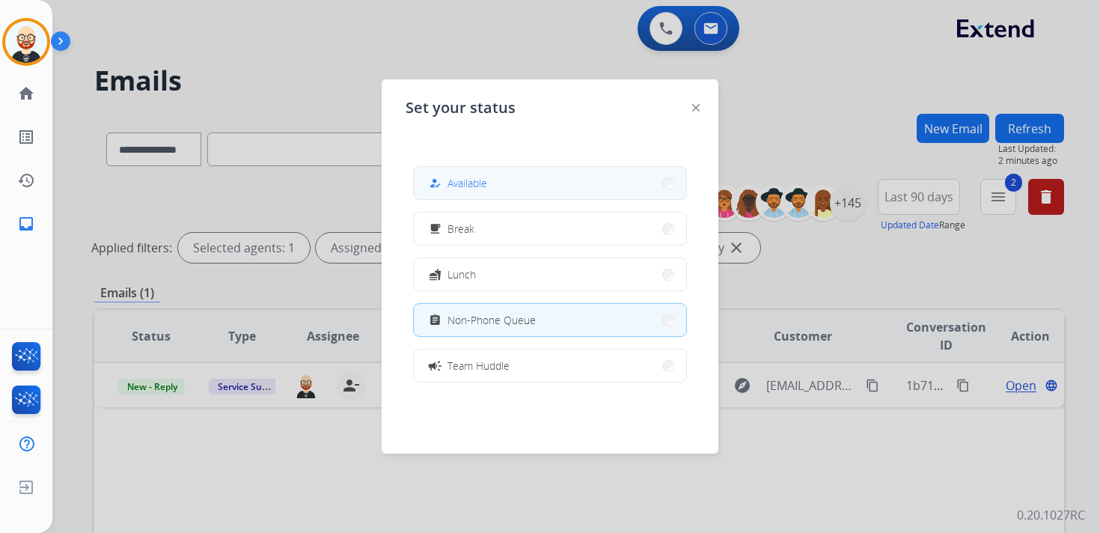
click at [431, 173] on button "how_to_reg Available" at bounding box center [550, 183] width 272 height 32
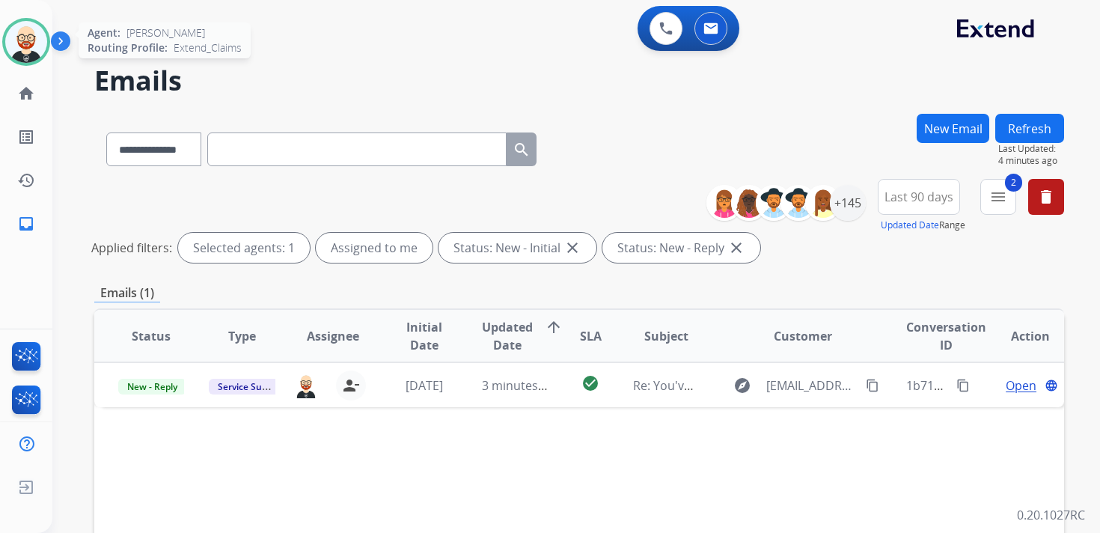
click at [31, 42] on img at bounding box center [26, 42] width 42 height 42
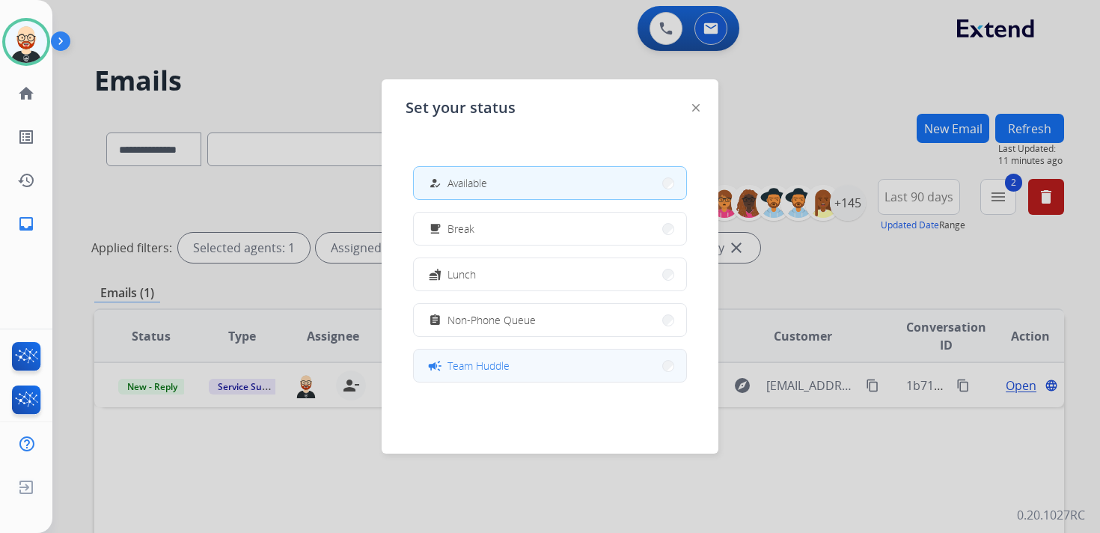
click at [499, 370] on span "Team Huddle" at bounding box center [479, 366] width 62 height 16
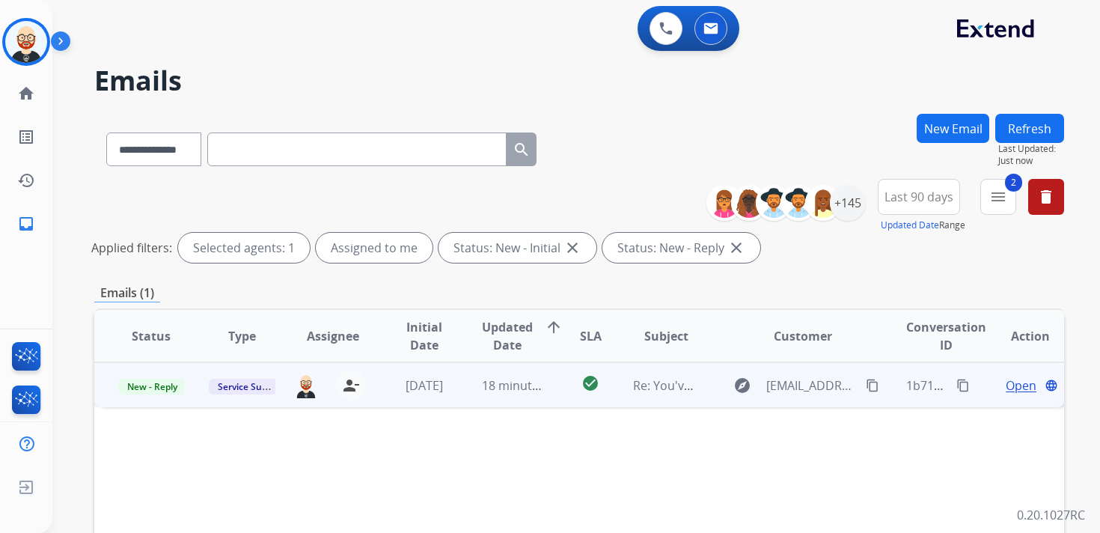
click at [1006, 385] on span "Open" at bounding box center [1021, 385] width 31 height 18
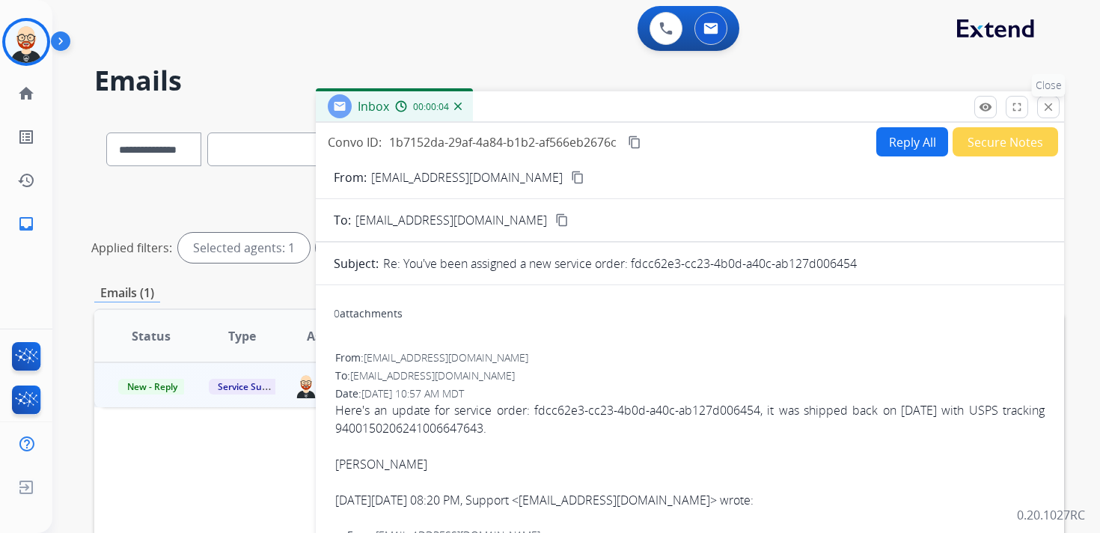
click at [1051, 113] on button "close Close" at bounding box center [1048, 107] width 22 height 22
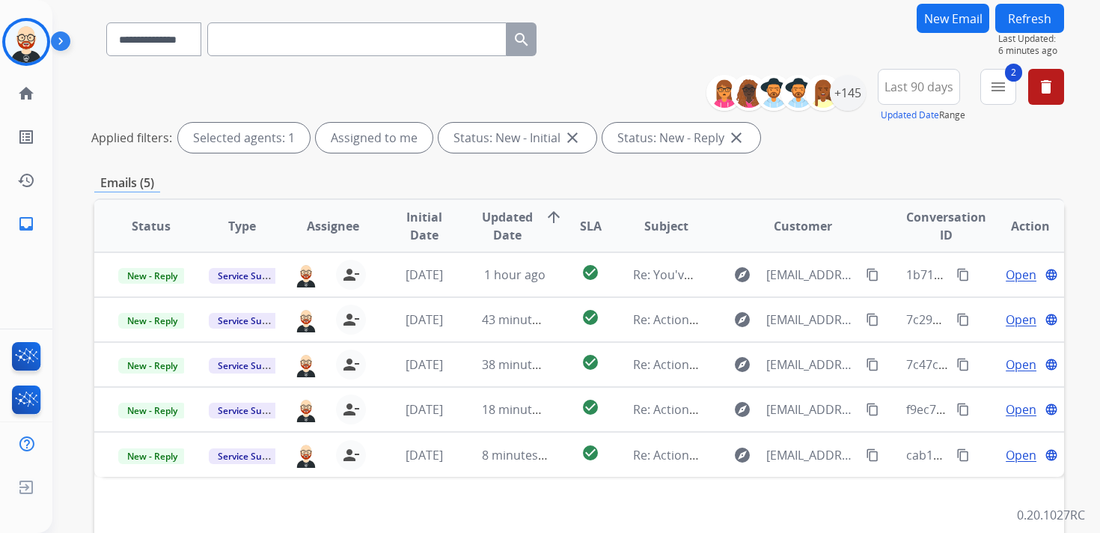
scroll to position [111, 0]
click at [28, 58] on img at bounding box center [26, 42] width 42 height 42
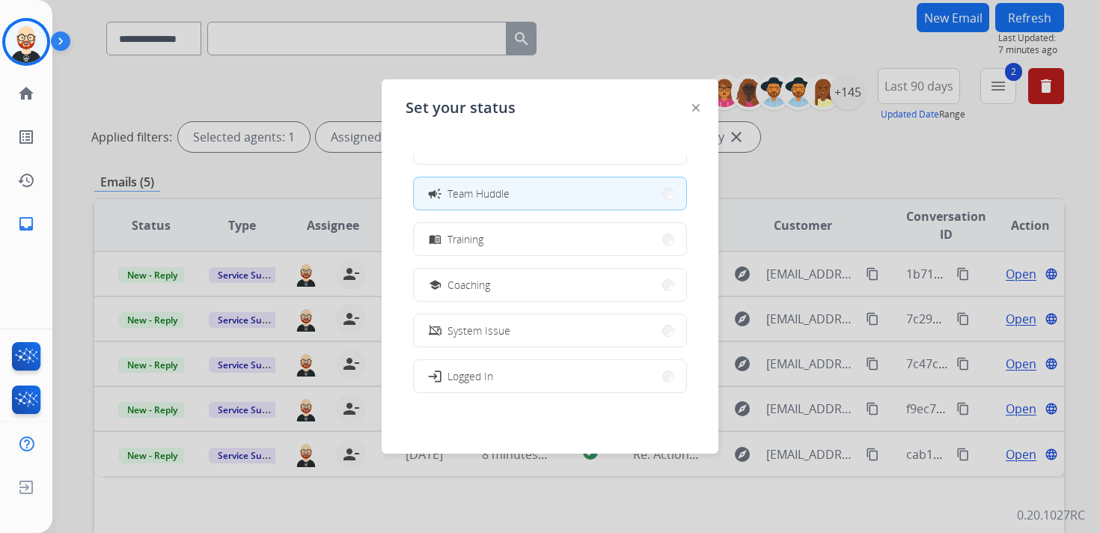
scroll to position [156, 0]
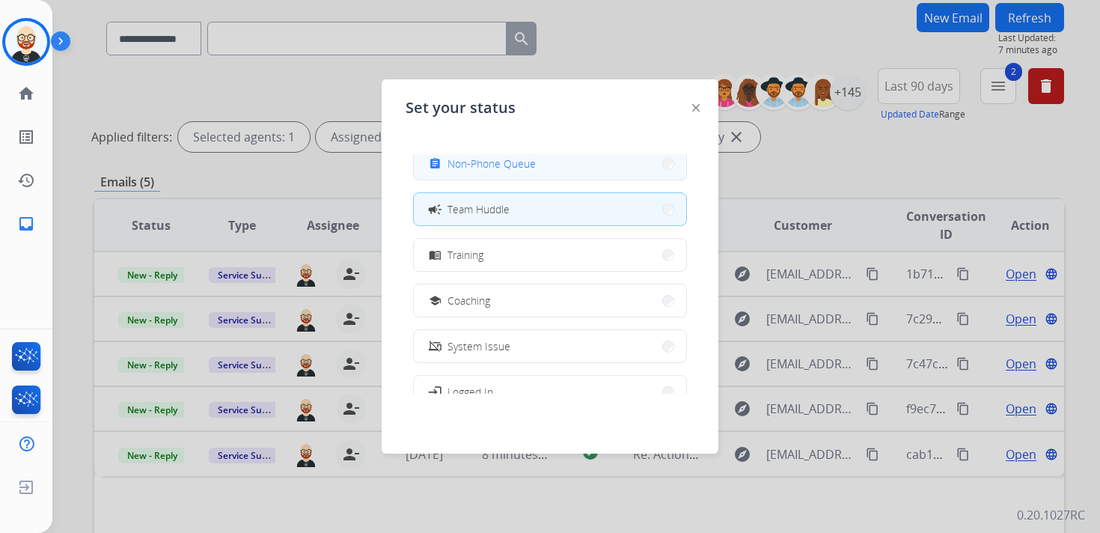
click at [486, 163] on span "Non-Phone Queue" at bounding box center [492, 164] width 88 height 16
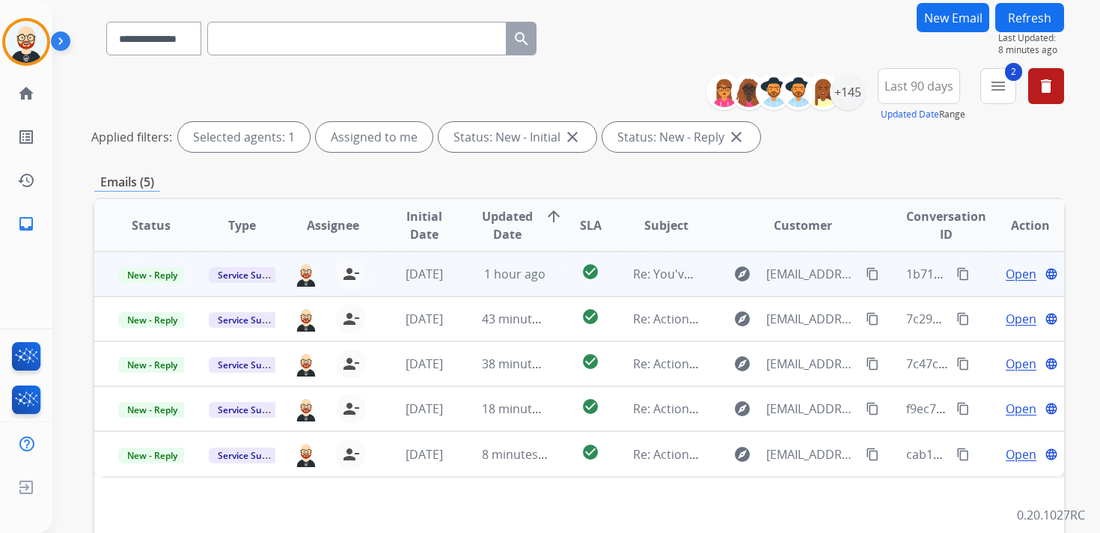
click at [997, 273] on div "Open language" at bounding box center [1030, 274] width 67 height 18
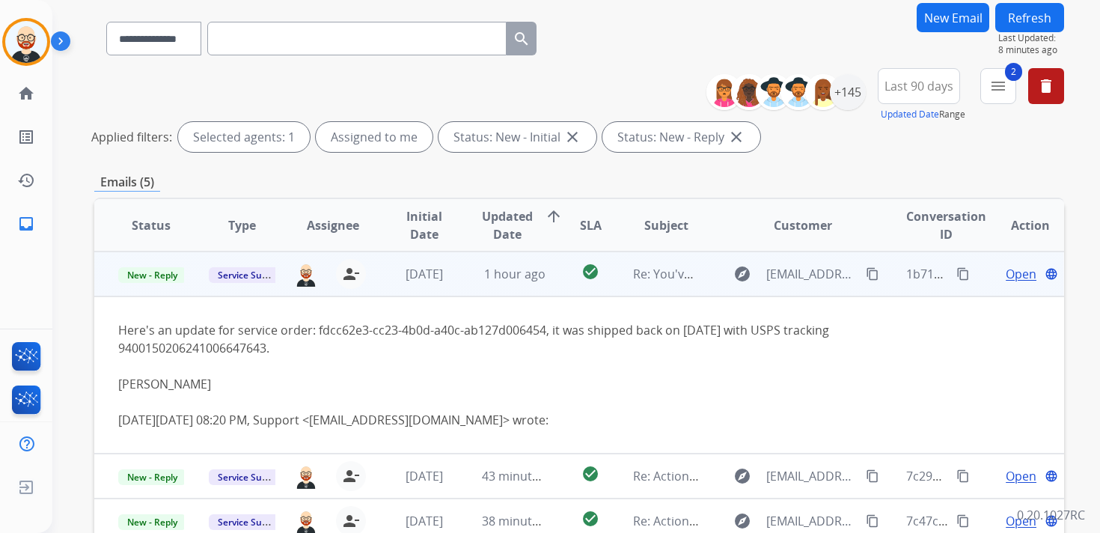
click at [973, 277] on td "Open language" at bounding box center [1018, 273] width 91 height 45
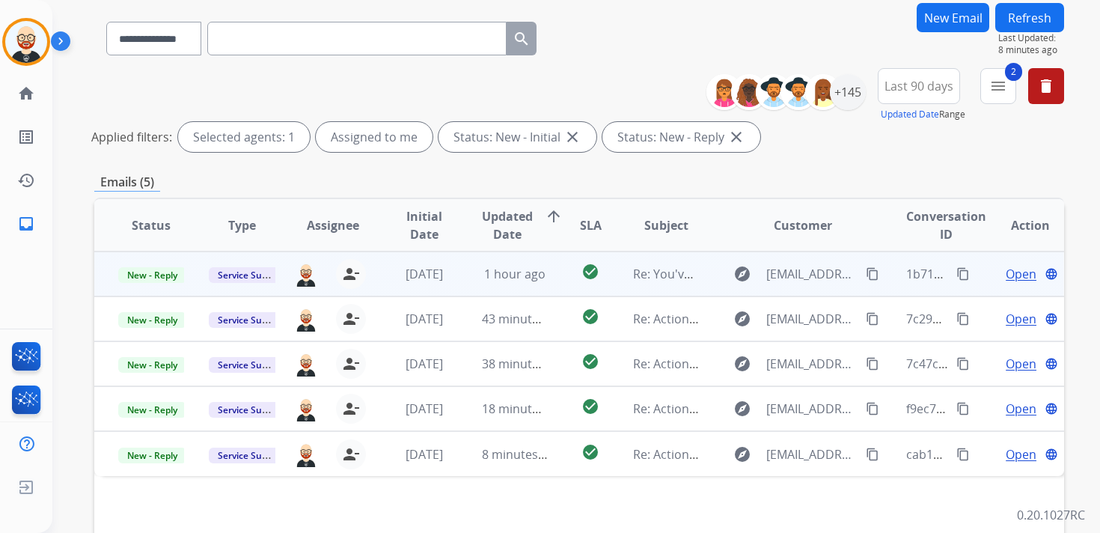
click at [1012, 272] on span "Open" at bounding box center [1021, 274] width 31 height 18
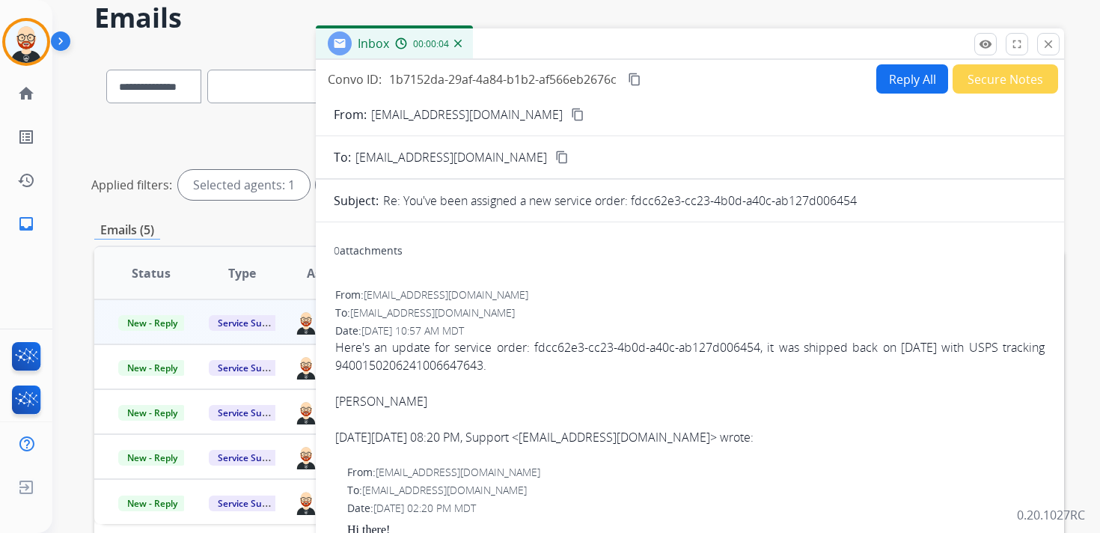
scroll to position [0, 0]
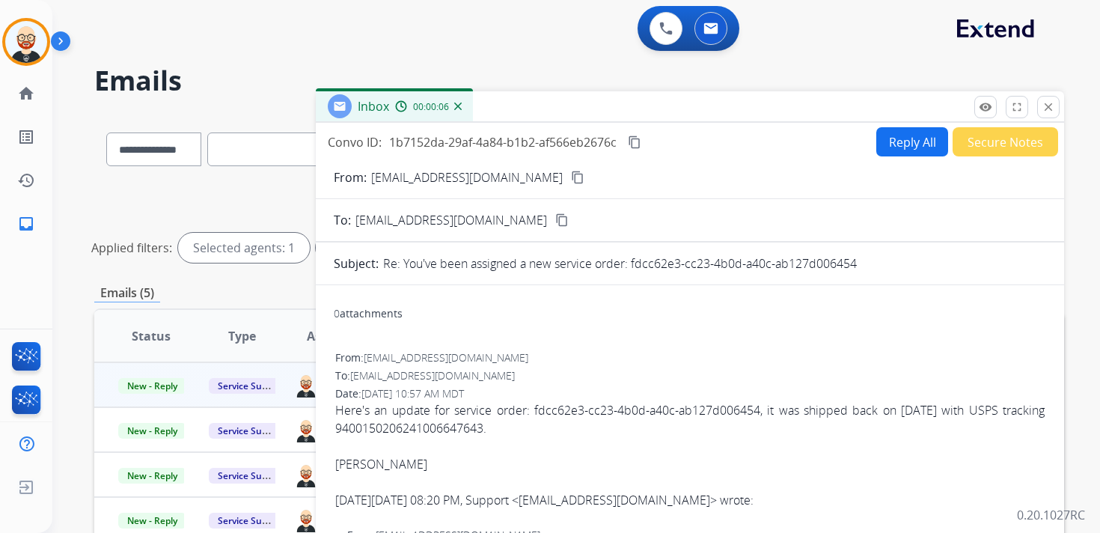
drag, startPoint x: 864, startPoint y: 263, endPoint x: 632, endPoint y: 263, distance: 232.7
click at [632, 263] on div "Re: You've been assigned a new service order: fdcc62e3-cc23-4b0d-a40c-ab127d006…" at bounding box center [714, 263] width 663 height 18
copy p "fdcc62e3-cc23-4b0d-a40c-ab127d006454"
click at [635, 142] on mat-icon "content_copy" at bounding box center [634, 141] width 13 height 13
click at [536, 422] on div "Here's an update for service order: fdcc62e3-cc23-4b0d-a40c-ab127d006454, it wa…" at bounding box center [689, 419] width 709 height 36
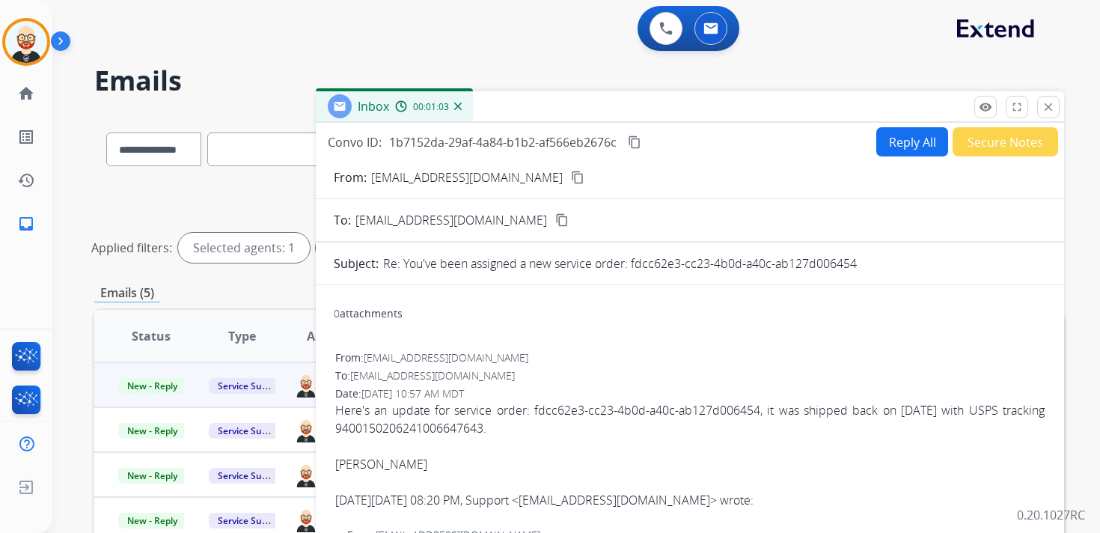
click at [536, 422] on div "Here's an update for service order: fdcc62e3-cc23-4b0d-a40c-ab127d006454, it wa…" at bounding box center [689, 419] width 709 height 36
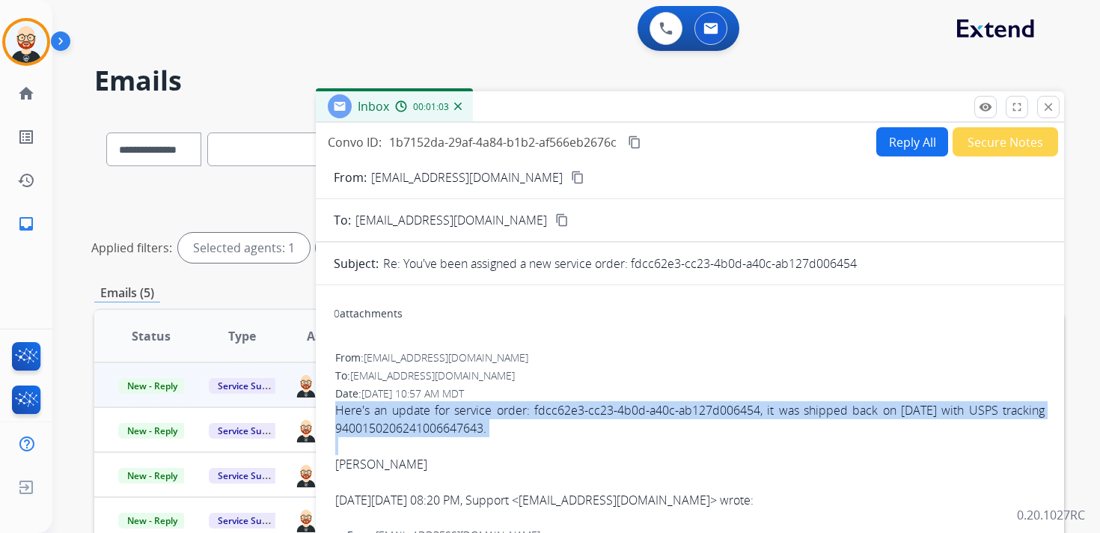
click at [536, 422] on div "Here's an update for service order: fdcc62e3-cc23-4b0d-a40c-ab127d006454, it wa…" at bounding box center [689, 419] width 709 height 36
copy div "Here's an update for service order: fdcc62e3-cc23-4b0d-a40c-ab127d006454, it wa…"
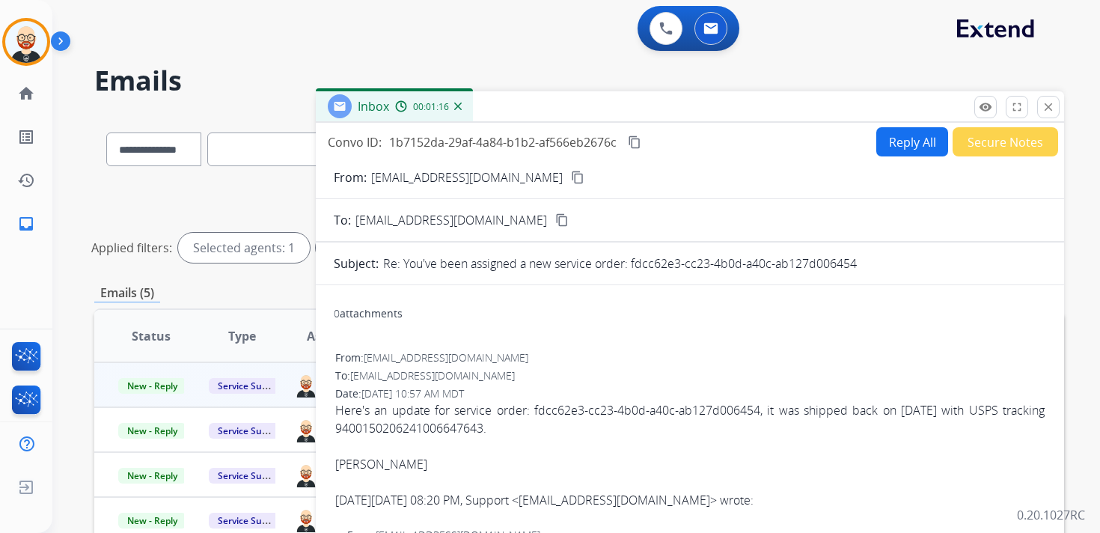
click at [379, 465] on div "[PERSON_NAME]" at bounding box center [689, 464] width 709 height 18
copy div "[PERSON_NAME]"
click at [877, 150] on button "Reply All" at bounding box center [912, 141] width 72 height 29
select select "**********"
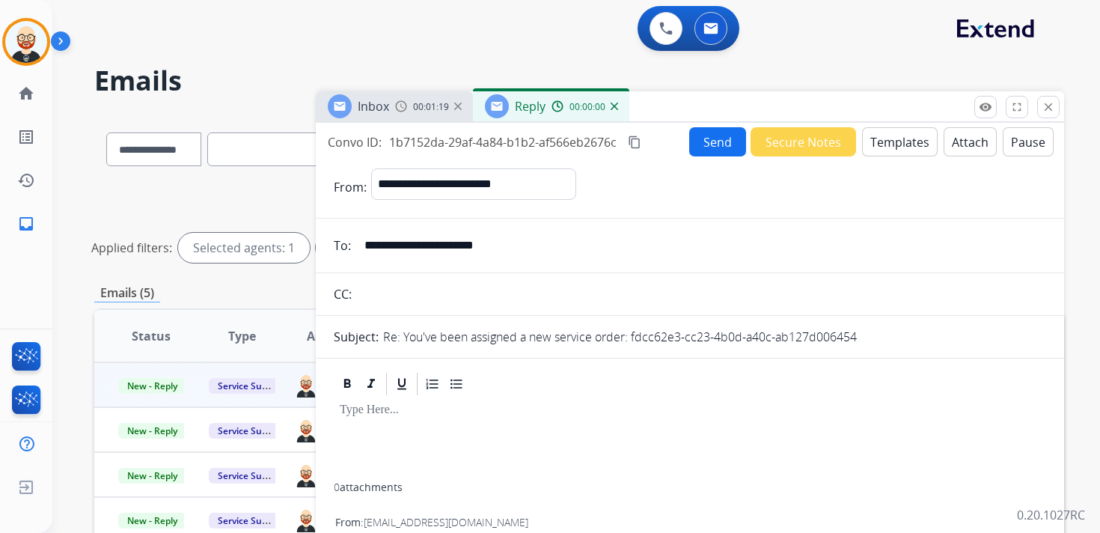
click at [407, 442] on div at bounding box center [690, 439] width 712 height 85
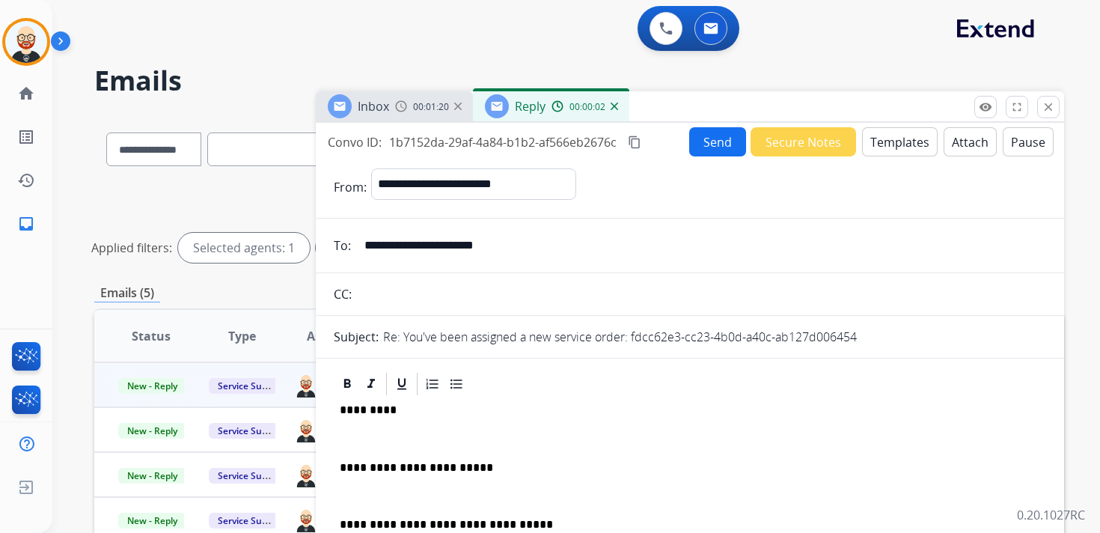
scroll to position [4, 0]
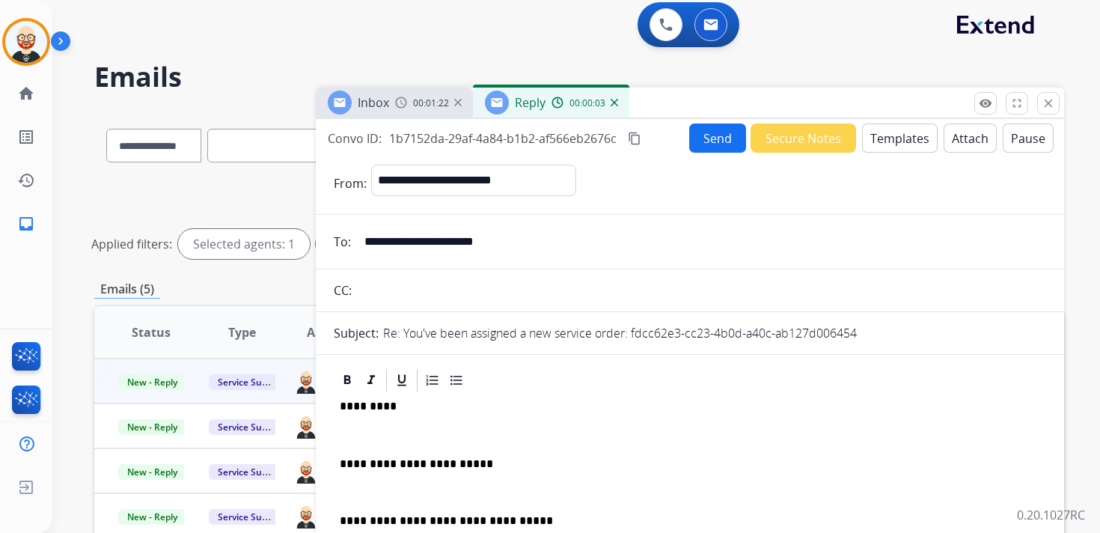
click at [363, 406] on p "*********" at bounding box center [684, 406] width 689 height 13
click at [364, 430] on p at bounding box center [690, 434] width 700 height 13
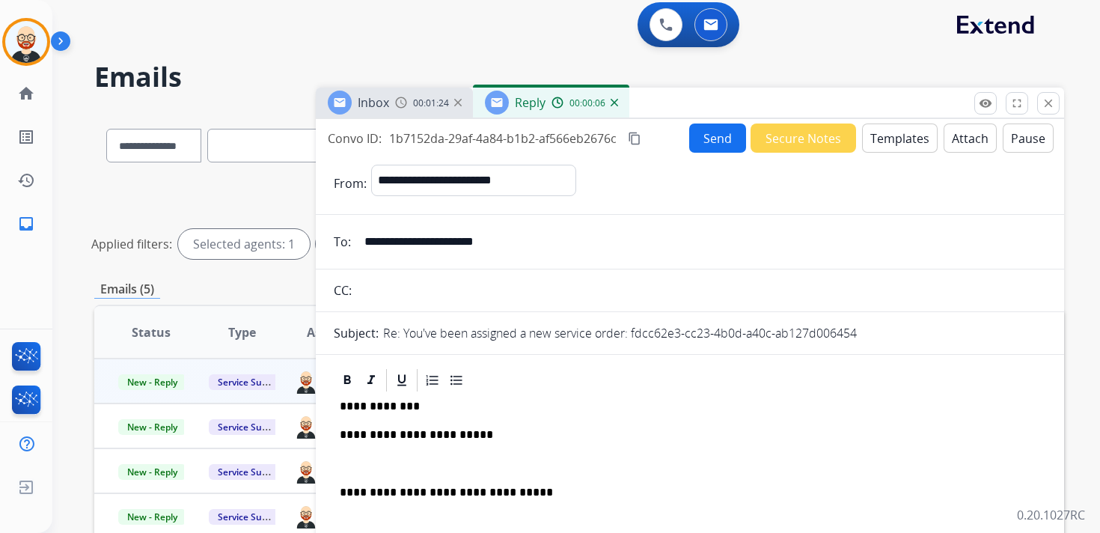
click at [388, 460] on p at bounding box center [690, 463] width 700 height 13
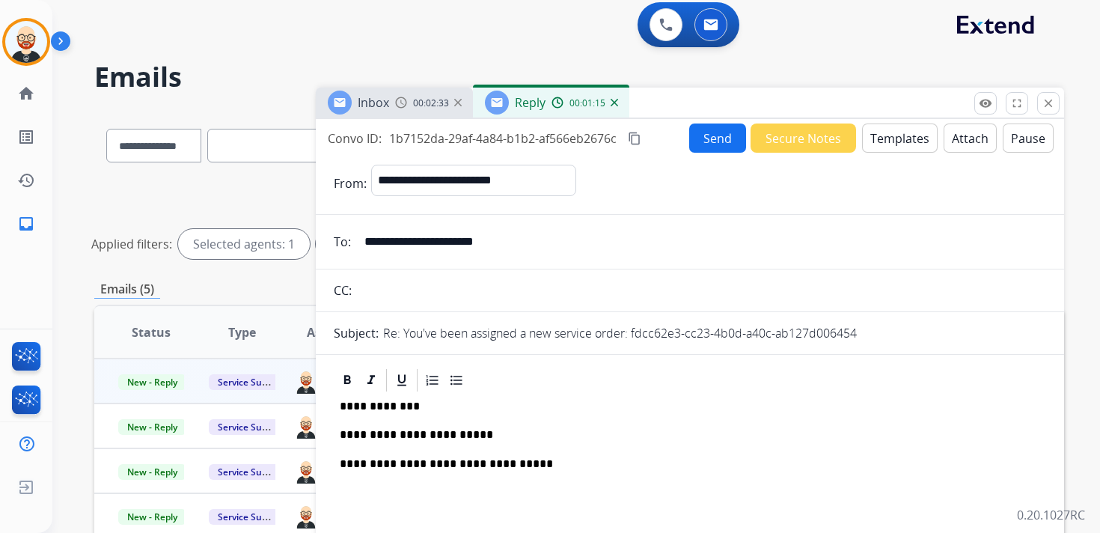
click at [701, 137] on button "Send" at bounding box center [717, 137] width 57 height 29
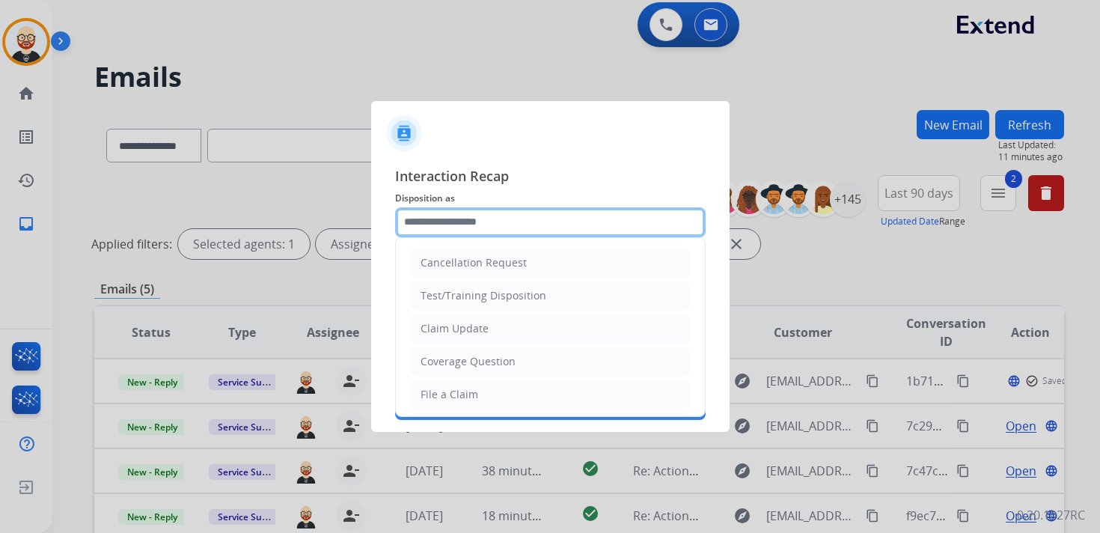
click at [515, 220] on input "text" at bounding box center [550, 222] width 311 height 30
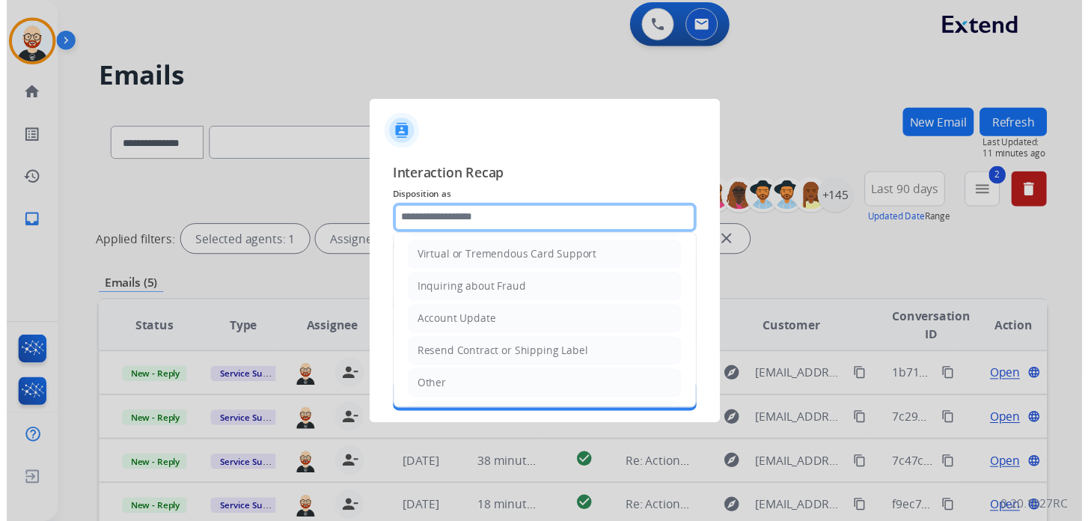
scroll to position [225, 0]
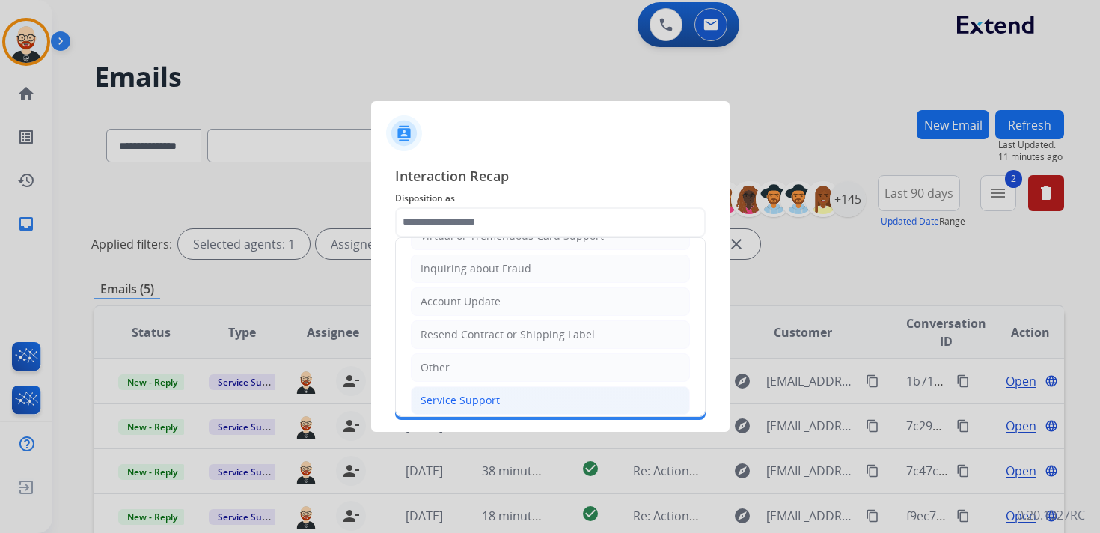
click at [477, 393] on div "Service Support" at bounding box center [460, 400] width 79 height 15
type input "**********"
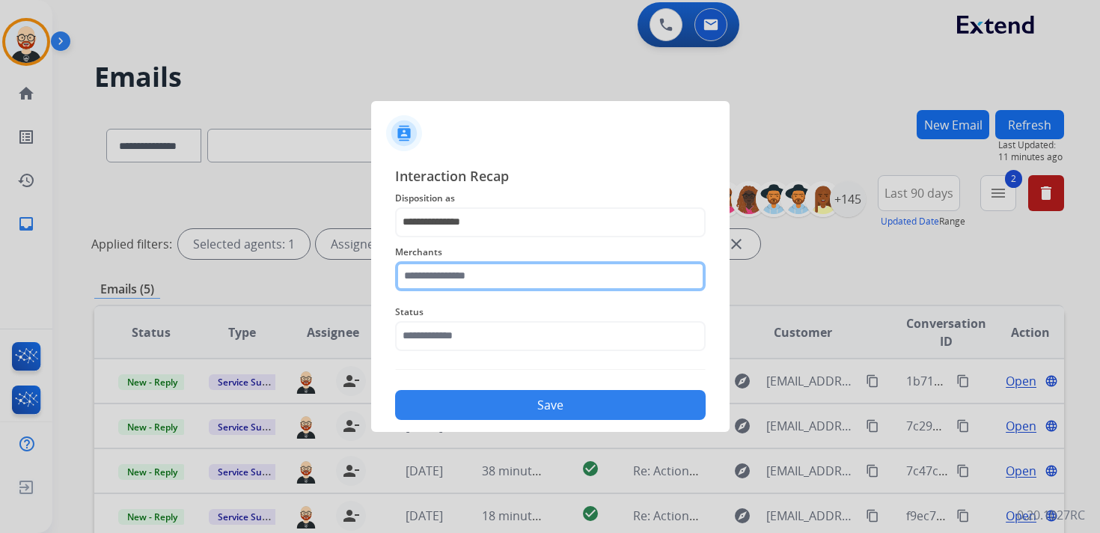
click at [455, 287] on input "text" at bounding box center [550, 276] width 311 height 30
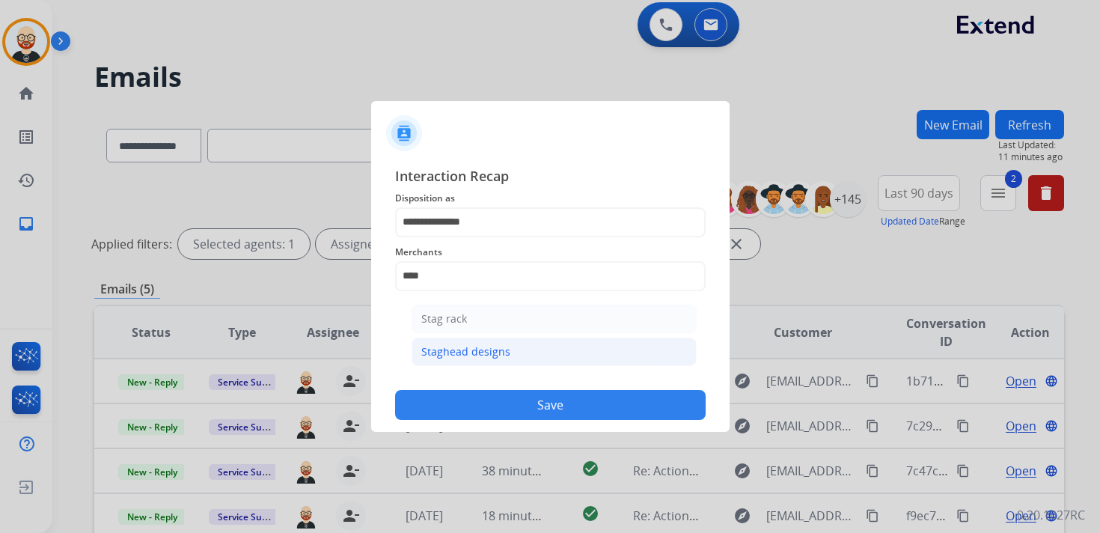
click at [442, 356] on div "Staghead designs" at bounding box center [465, 351] width 89 height 15
type input "**********"
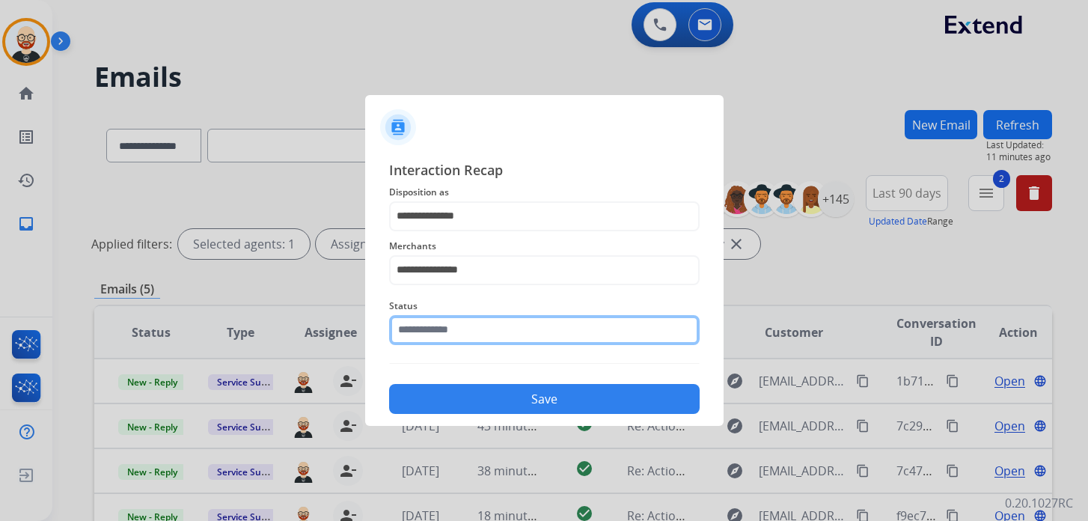
click at [442, 328] on input "text" at bounding box center [544, 330] width 311 height 30
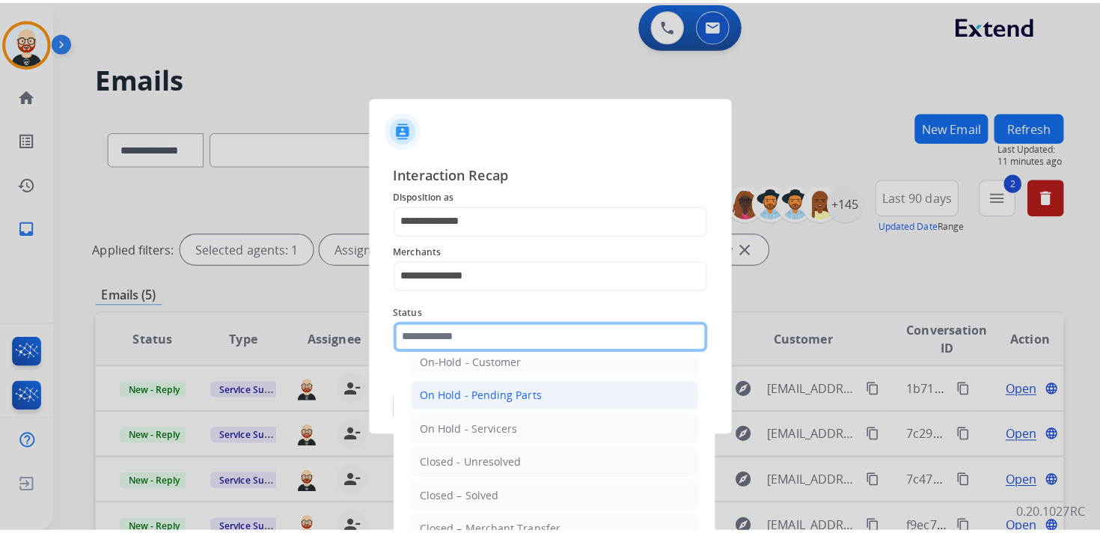
scroll to position [55, 0]
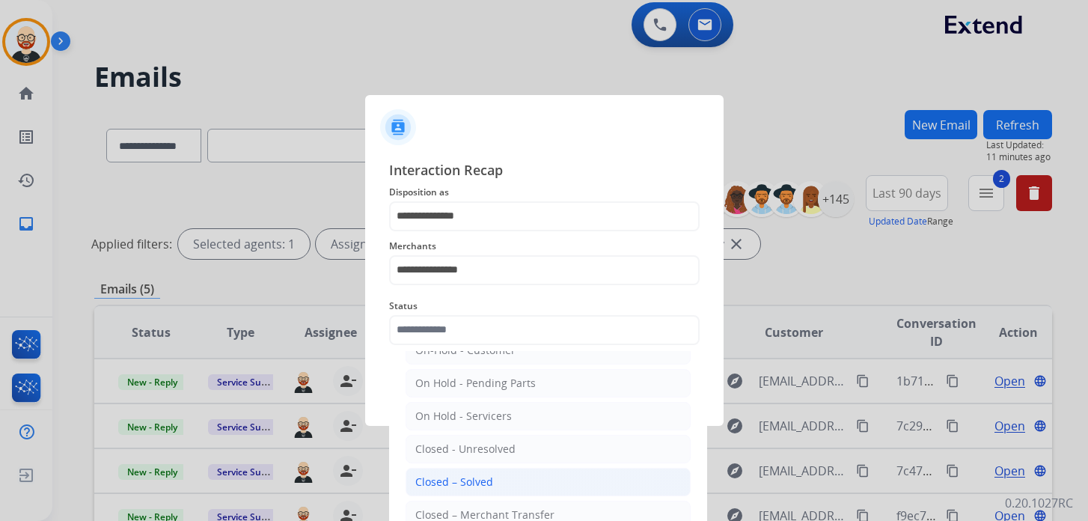
click at [468, 482] on div "Closed – Solved" at bounding box center [454, 481] width 78 height 15
type input "**********"
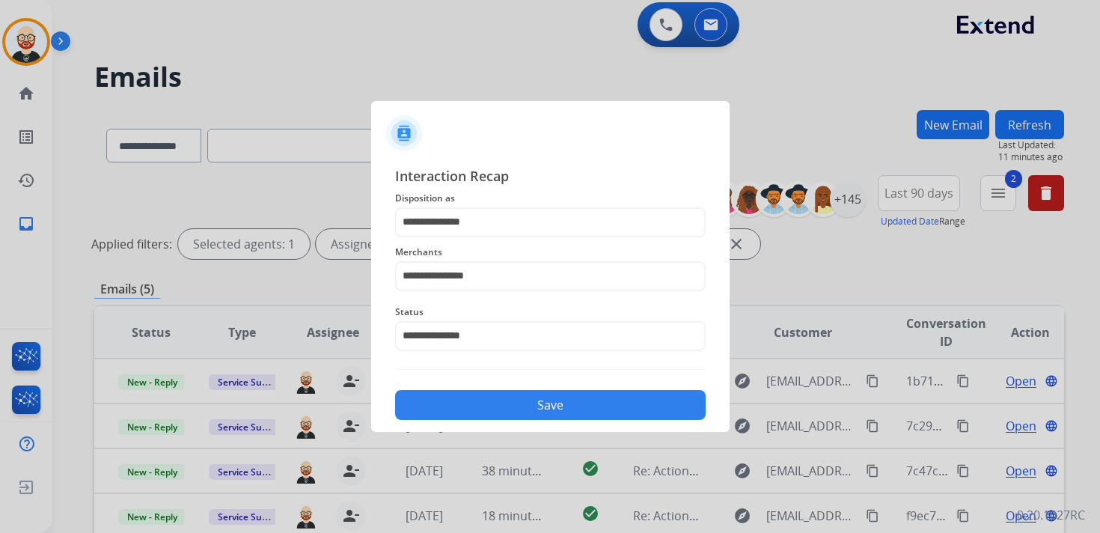
click at [457, 397] on button "Save" at bounding box center [550, 405] width 311 height 30
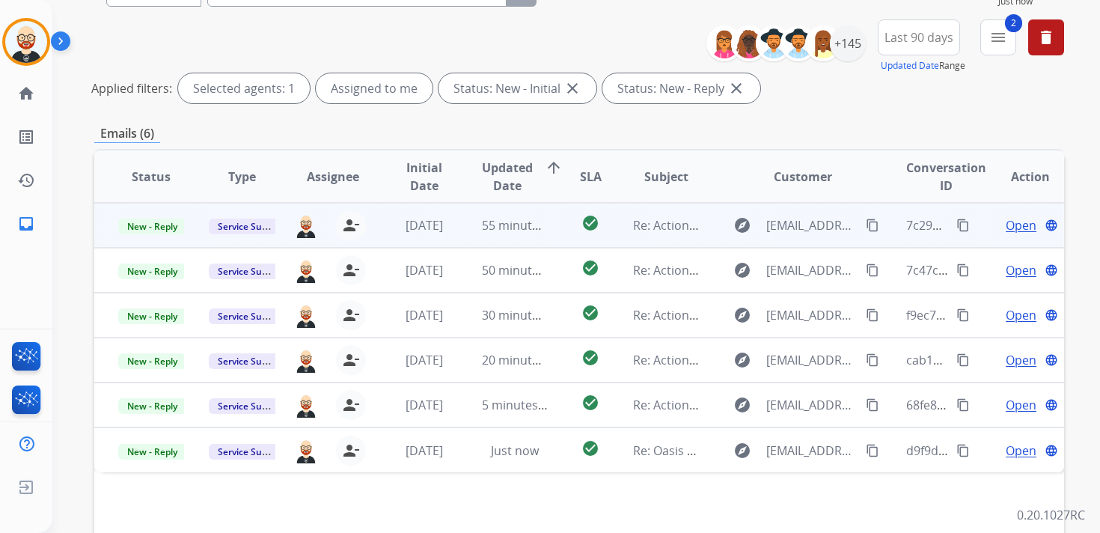
scroll to position [164, 0]
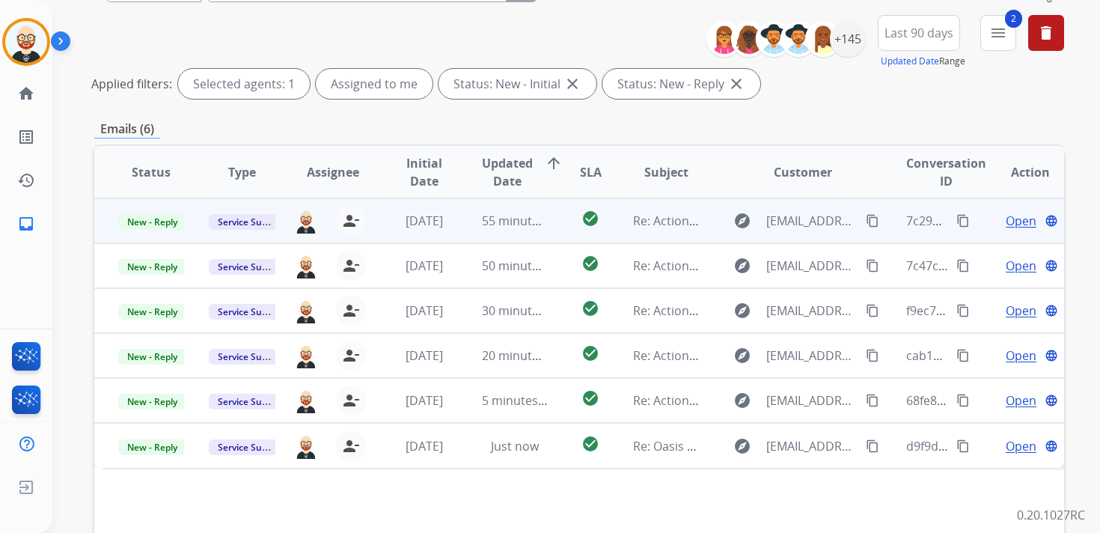
click at [1006, 219] on span "Open" at bounding box center [1021, 221] width 31 height 18
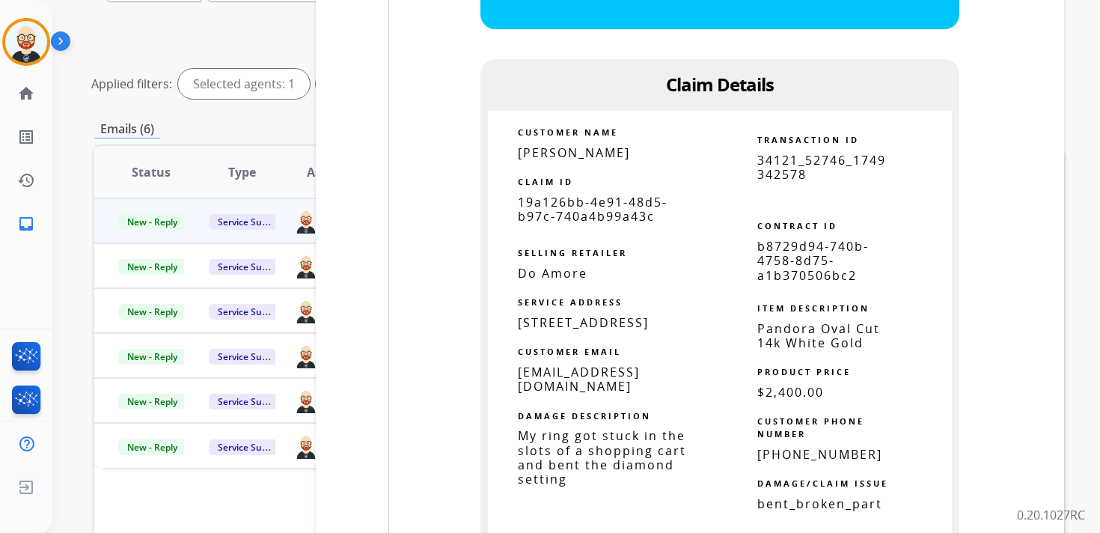
scroll to position [2016, 0]
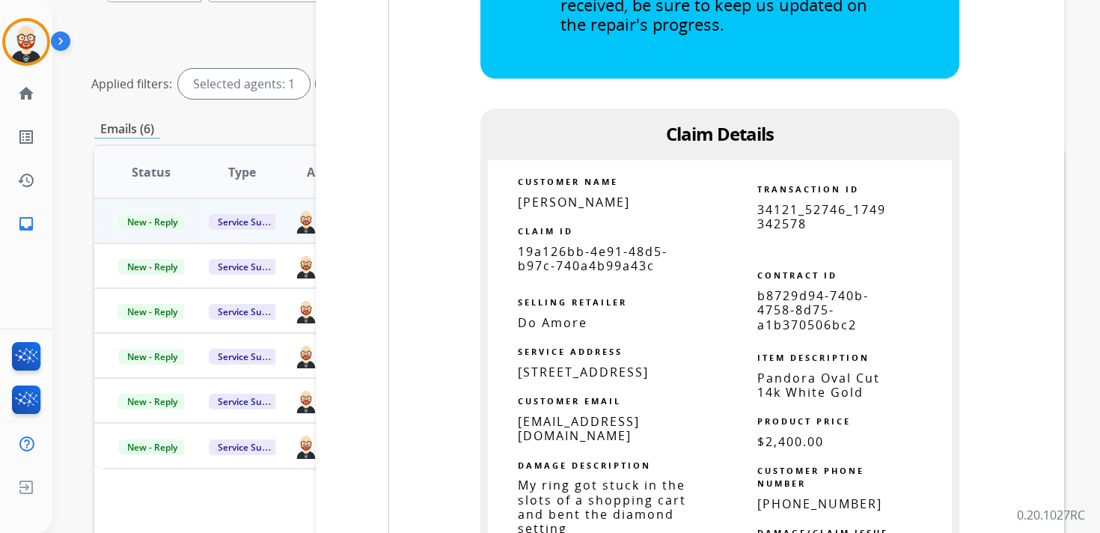
click at [572, 243] on span "19a126bb-4e91-48d5-b97c-740a4b99a43c" at bounding box center [593, 258] width 150 height 31
copy tbody
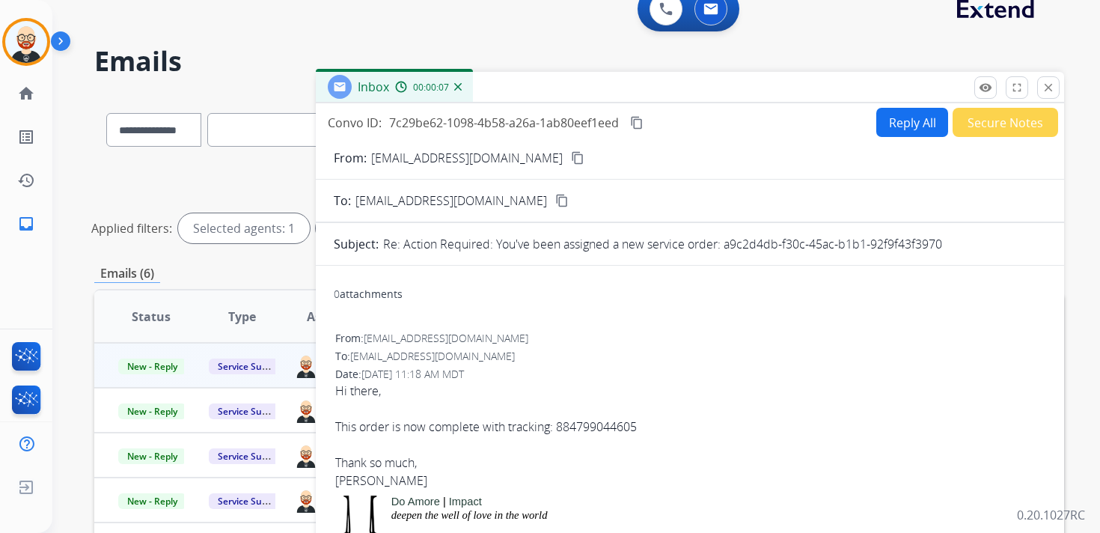
scroll to position [4, 0]
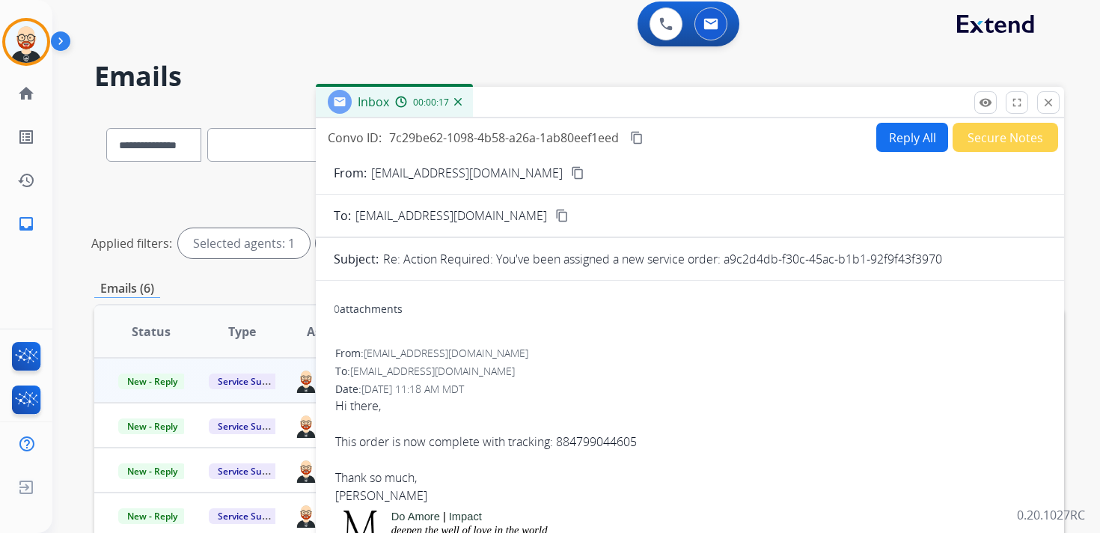
click at [641, 136] on mat-icon "content_copy" at bounding box center [636, 137] width 13 height 13
click at [417, 448] on div "Hi there, This order is now complete with tracking: 884799044605 Thank so much,…" at bounding box center [689, 451] width 709 height 108
copy div "This order is now complete with tracking: 884799044605"
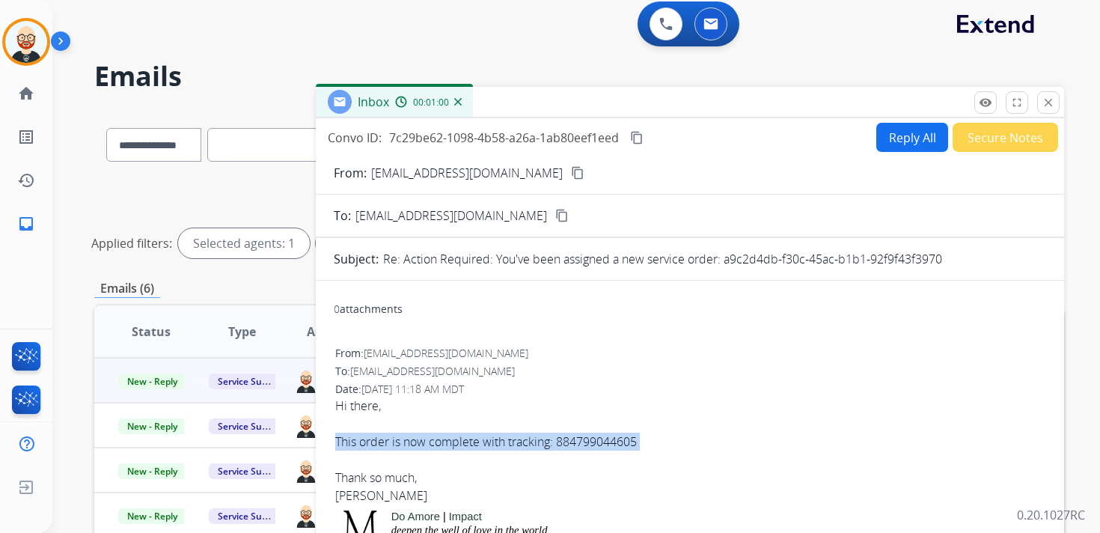
click at [899, 124] on button "Reply All" at bounding box center [912, 137] width 72 height 29
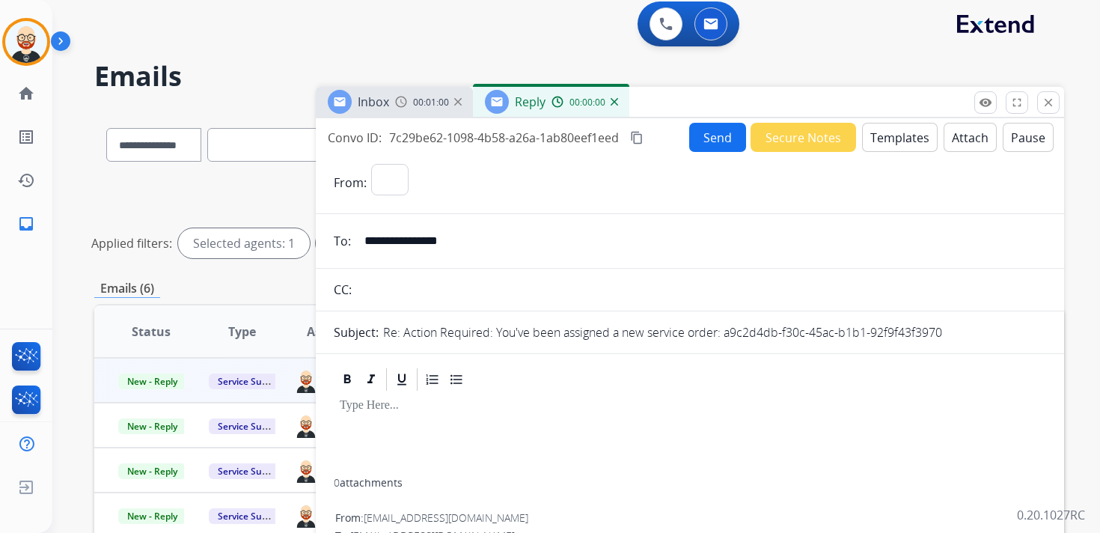
select select "**********"
click at [468, 435] on div at bounding box center [690, 435] width 712 height 85
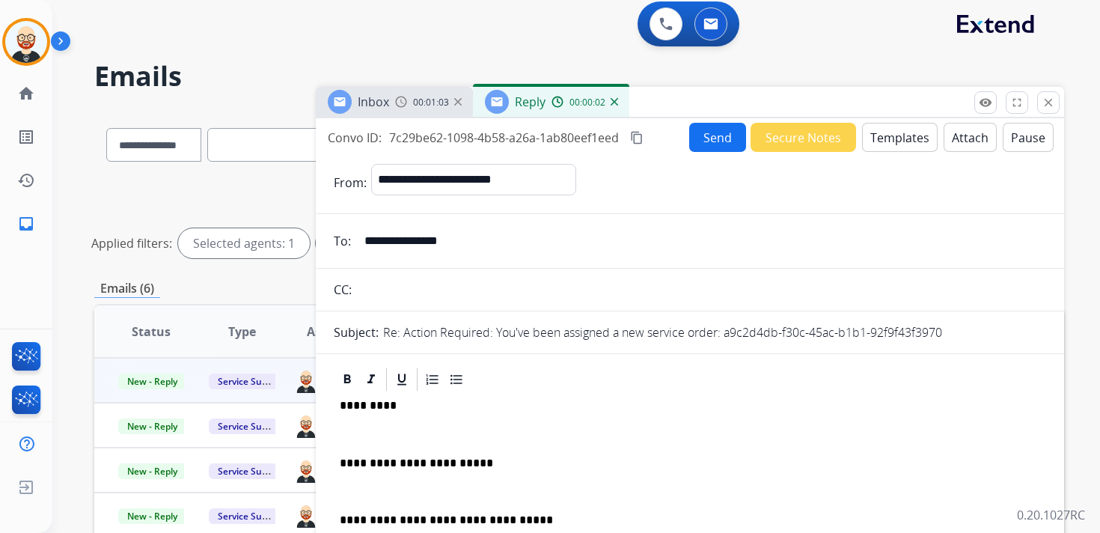
click at [423, 424] on div "**********" at bounding box center [690, 507] width 712 height 229
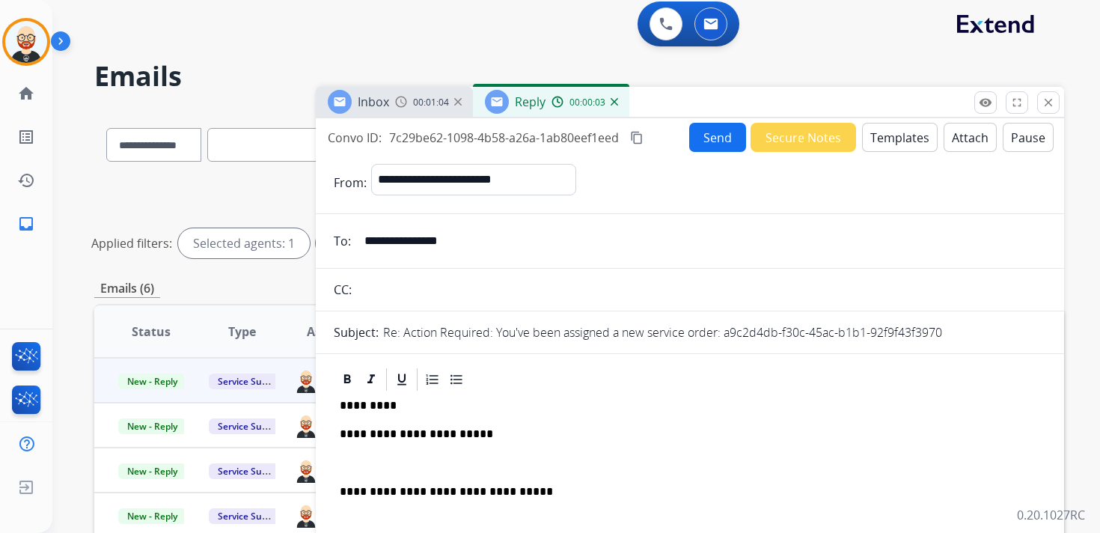
click at [388, 454] on div "**********" at bounding box center [690, 493] width 712 height 201
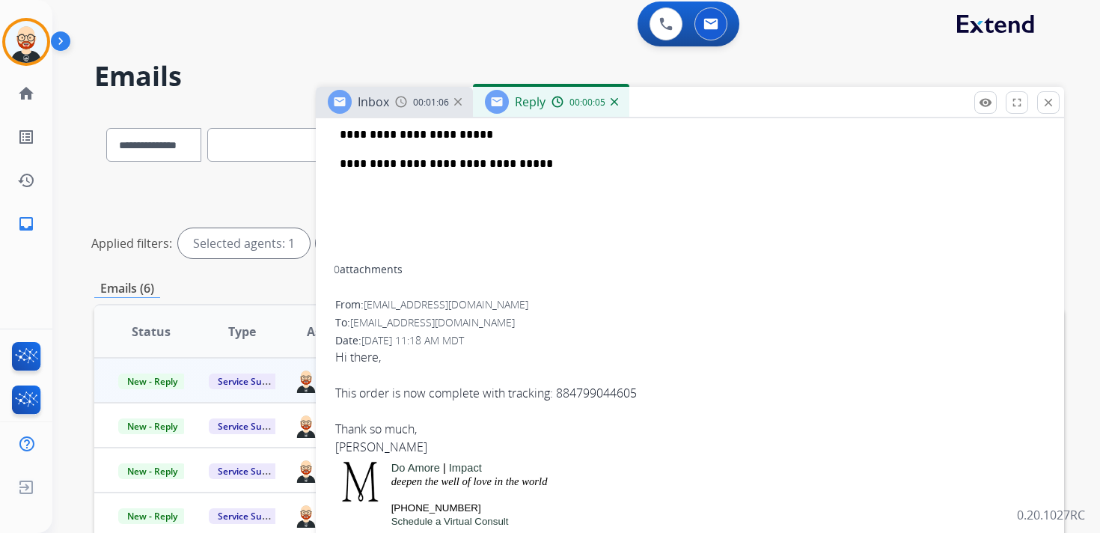
scroll to position [302, 0]
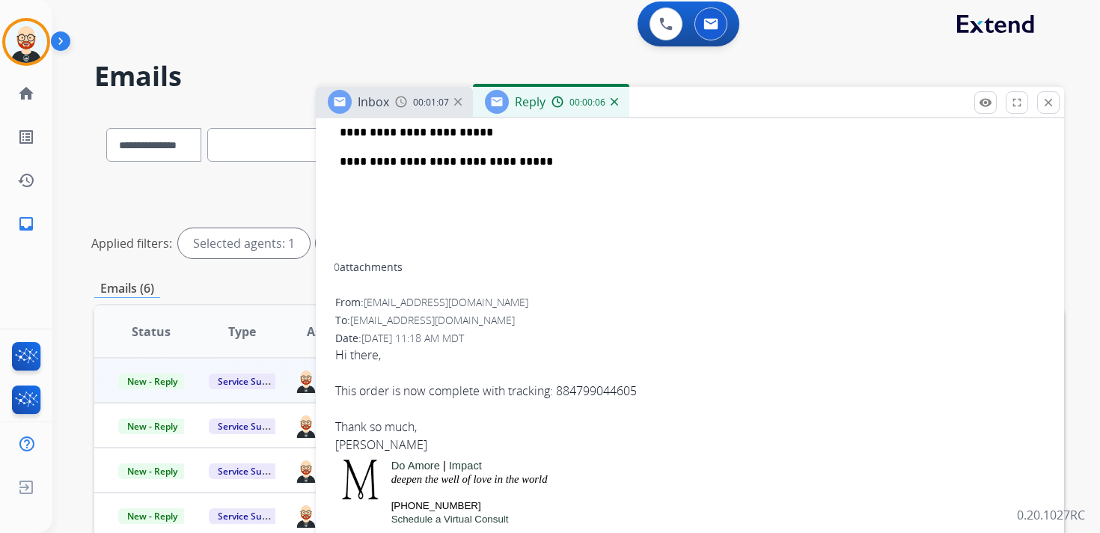
click at [350, 448] on div "Hi there, This order is now complete with tracking: 884799044605 Thank so much,…" at bounding box center [689, 400] width 709 height 108
copy div "[PERSON_NAME]"
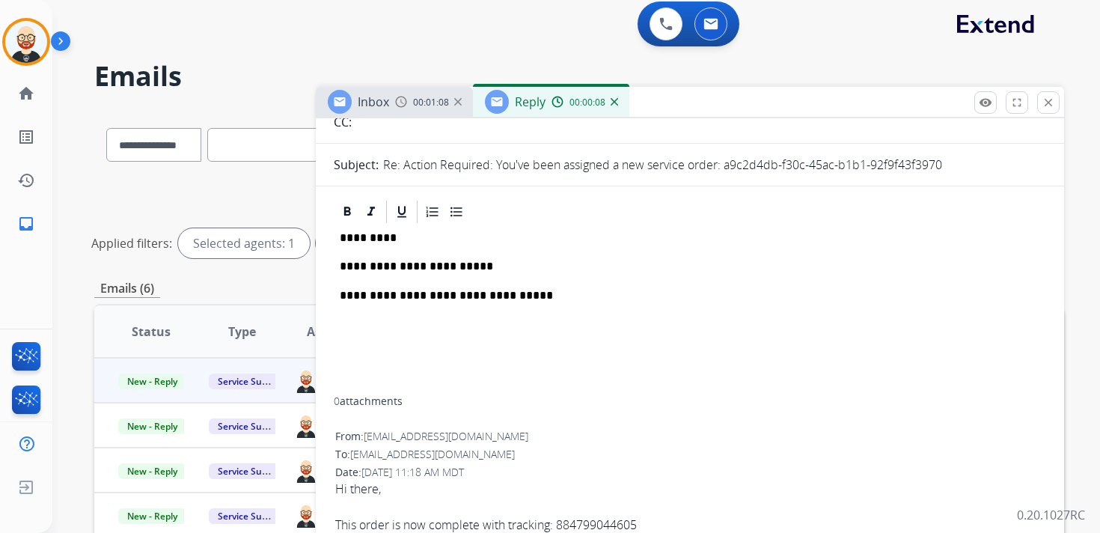
scroll to position [143, 0]
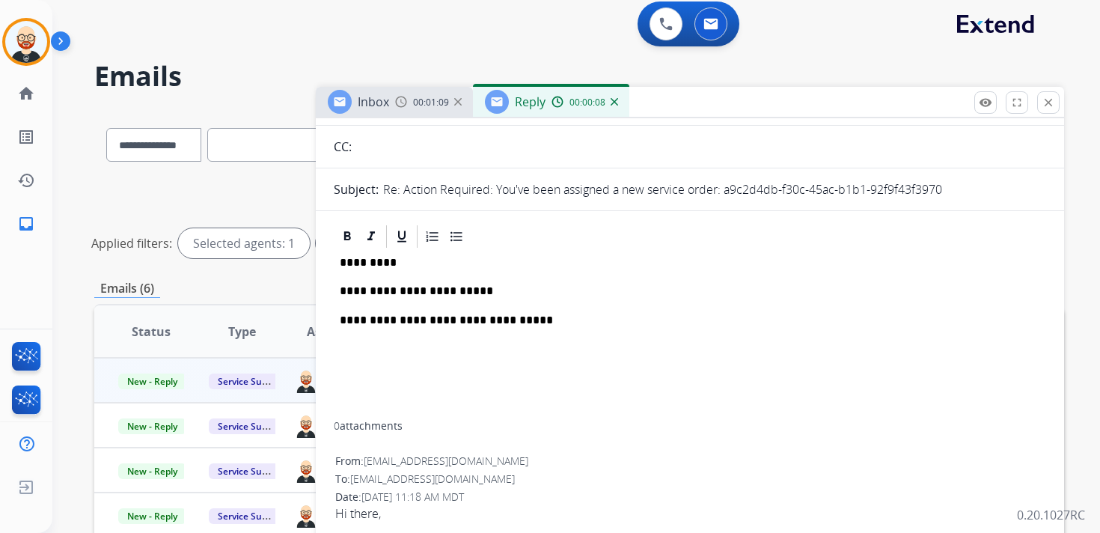
click at [370, 257] on p "*********" at bounding box center [684, 262] width 689 height 13
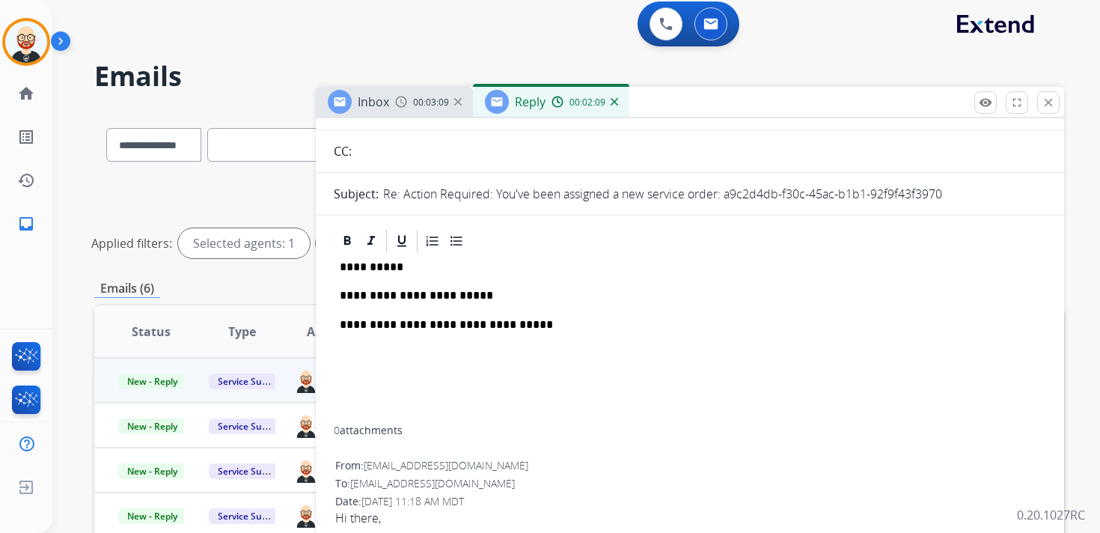
scroll to position [0, 0]
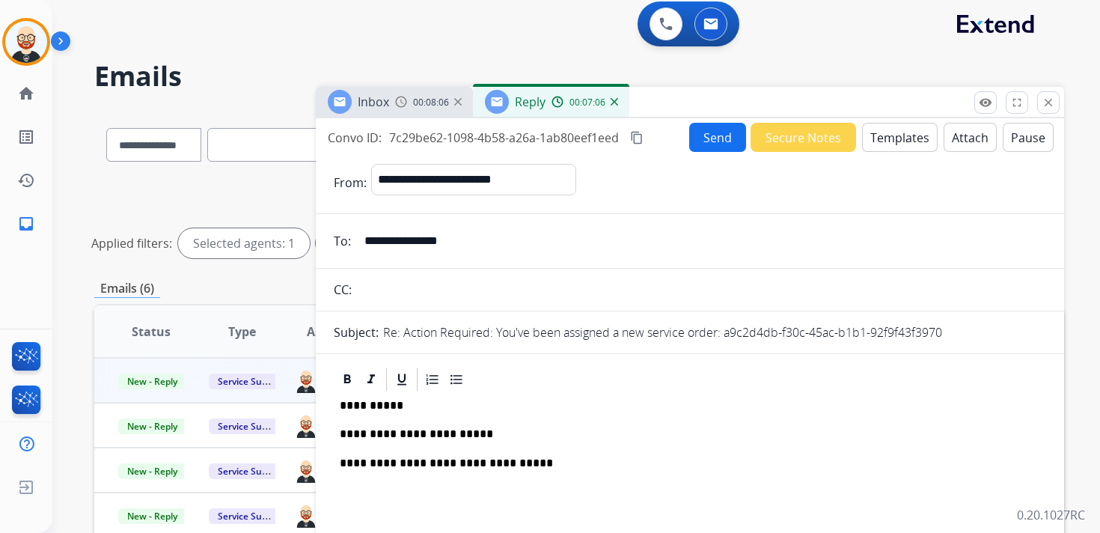
click at [706, 140] on button "Send" at bounding box center [717, 137] width 57 height 29
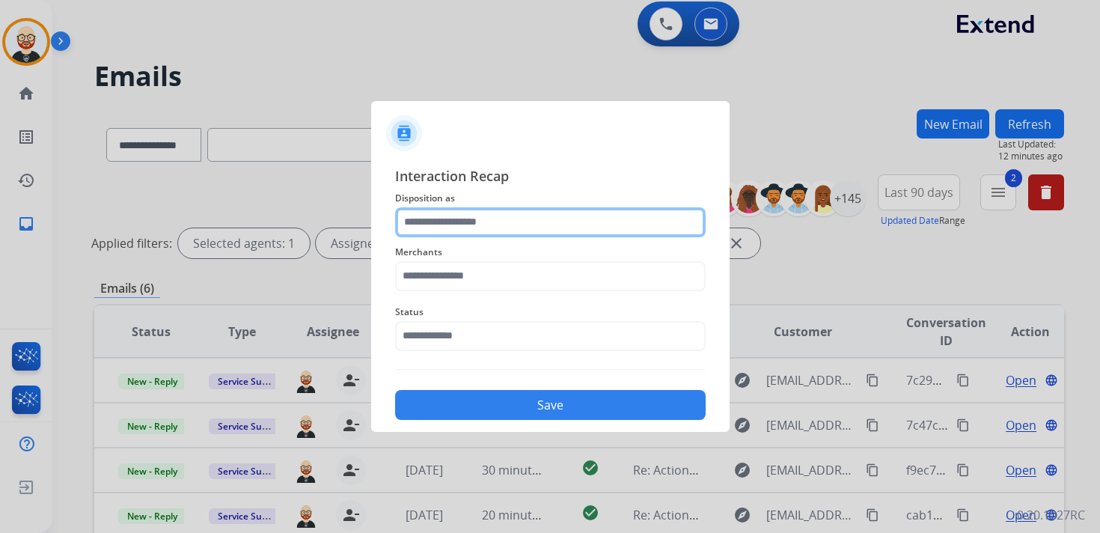
click at [515, 226] on input "text" at bounding box center [550, 222] width 311 height 30
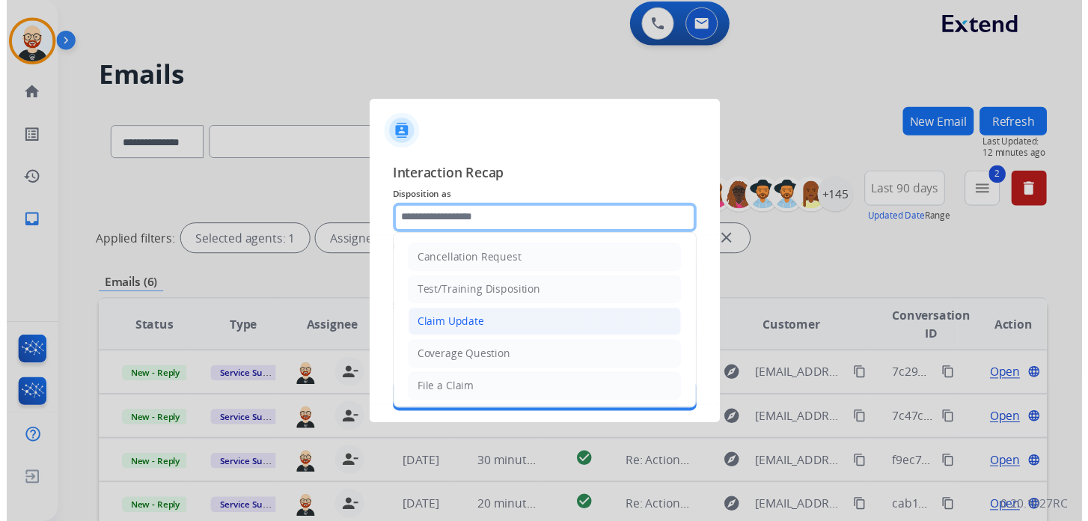
scroll to position [225, 0]
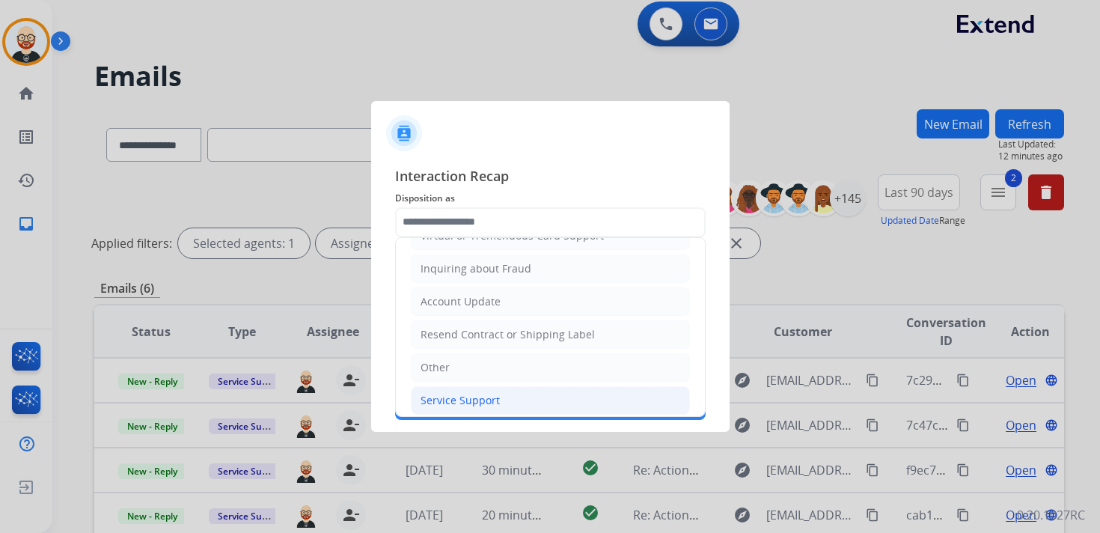
click at [483, 393] on div "Service Support" at bounding box center [460, 400] width 79 height 15
type input "**********"
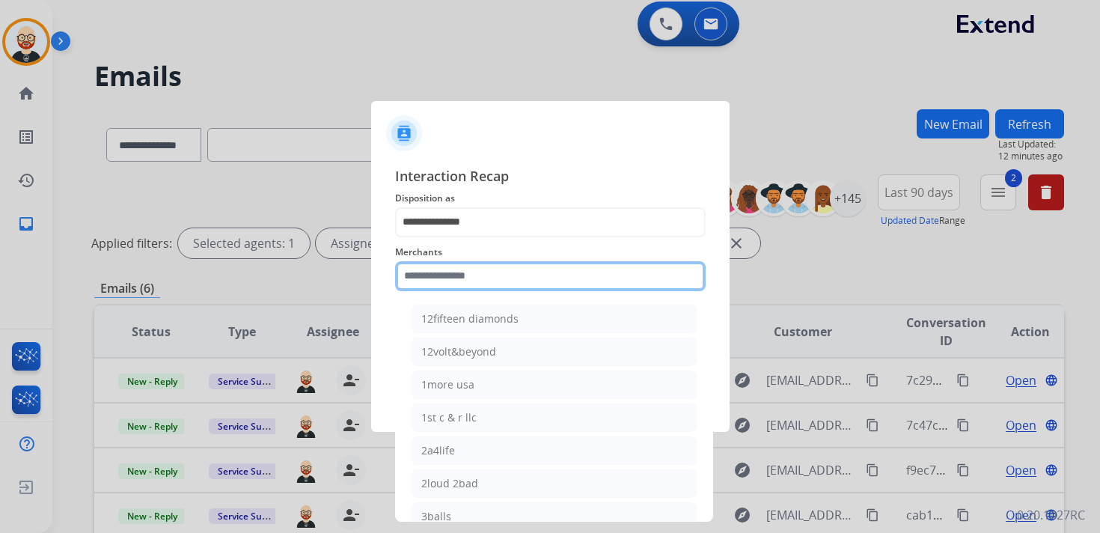
click at [465, 285] on input "text" at bounding box center [550, 276] width 311 height 30
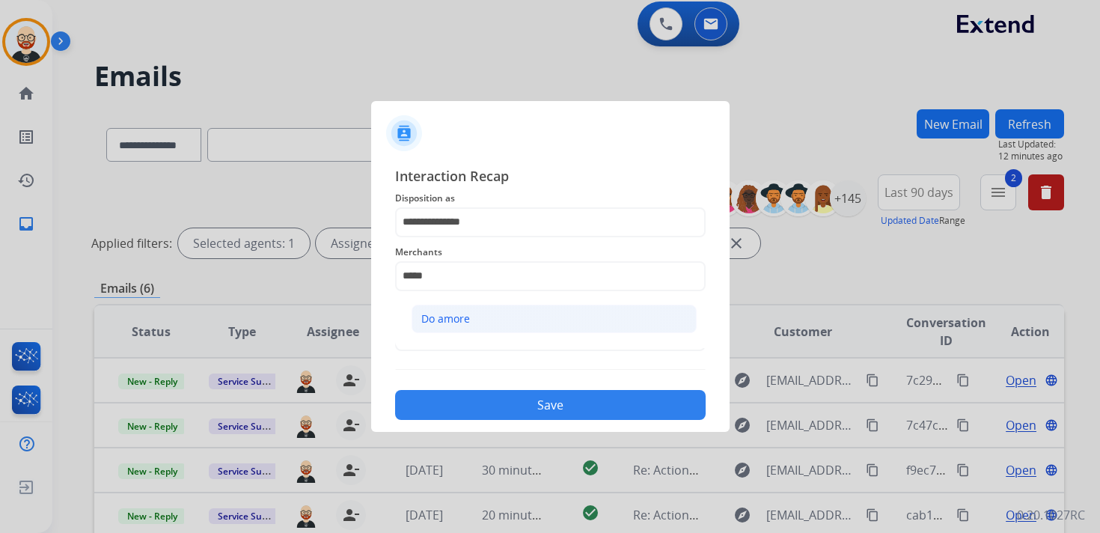
click at [481, 311] on li "Do amore" at bounding box center [554, 319] width 285 height 28
type input "********"
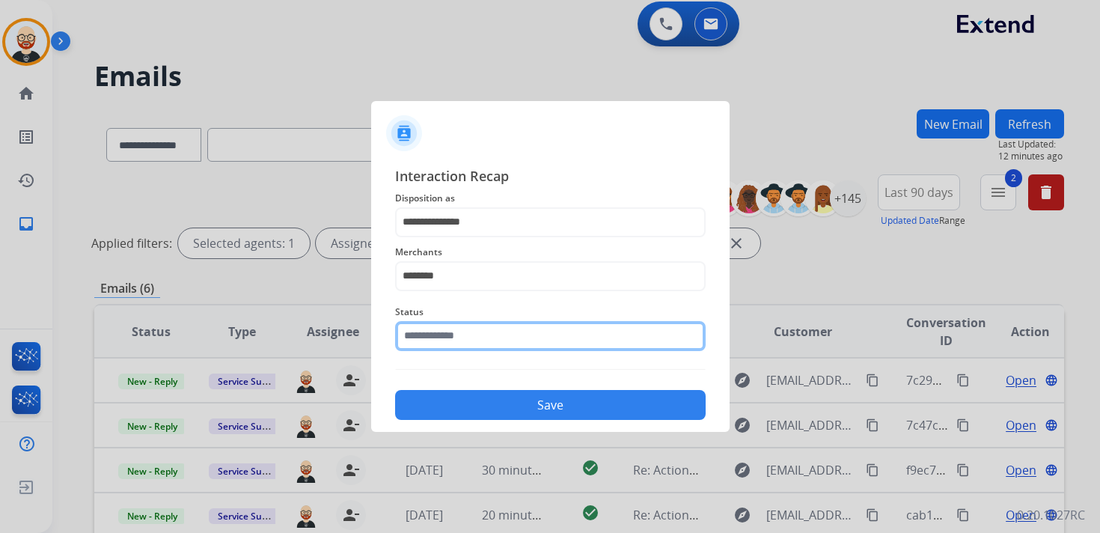
click at [471, 327] on input "text" at bounding box center [550, 336] width 311 height 30
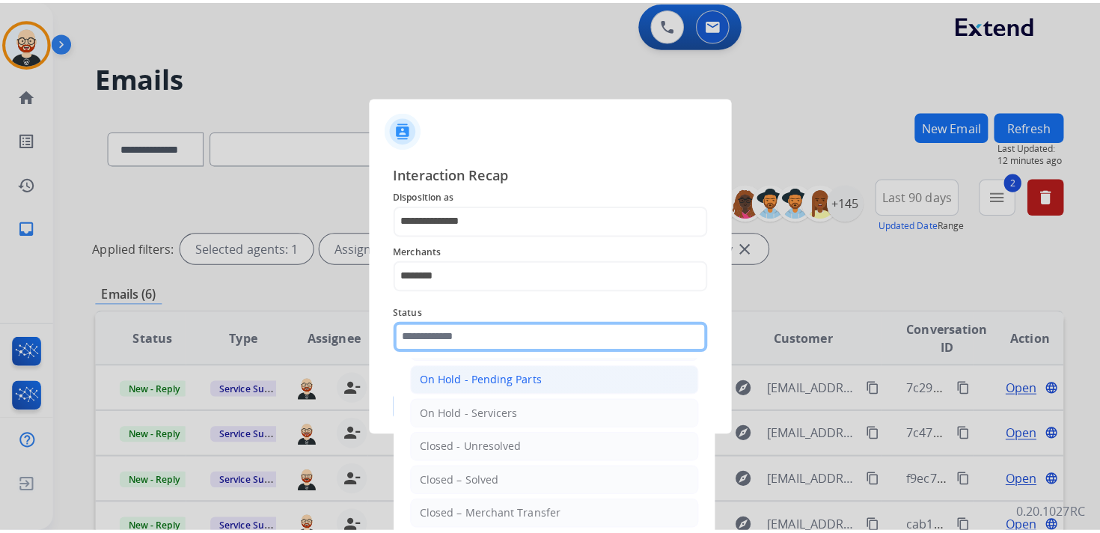
scroll to position [75, 0]
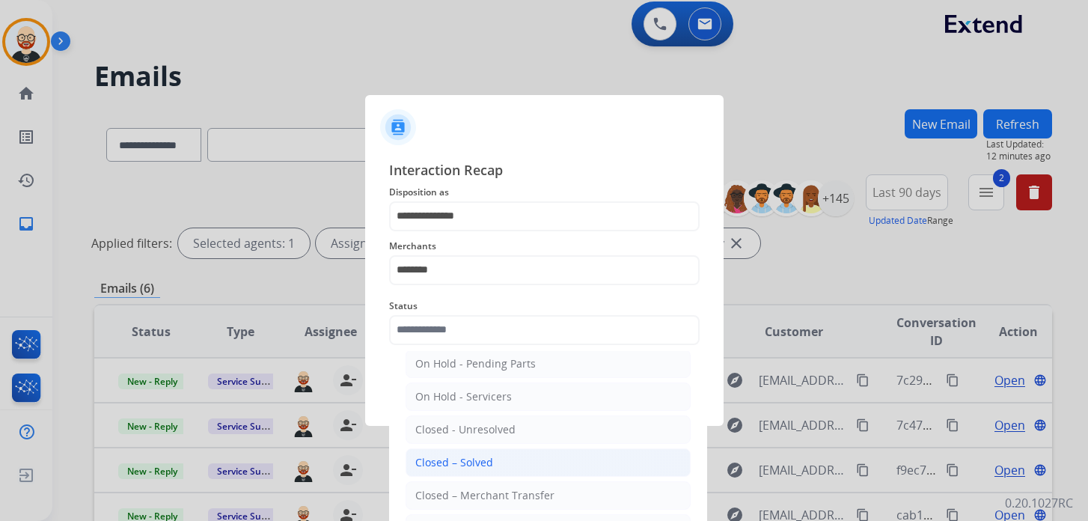
click at [482, 460] on div "Closed – Solved" at bounding box center [454, 462] width 78 height 15
type input "**********"
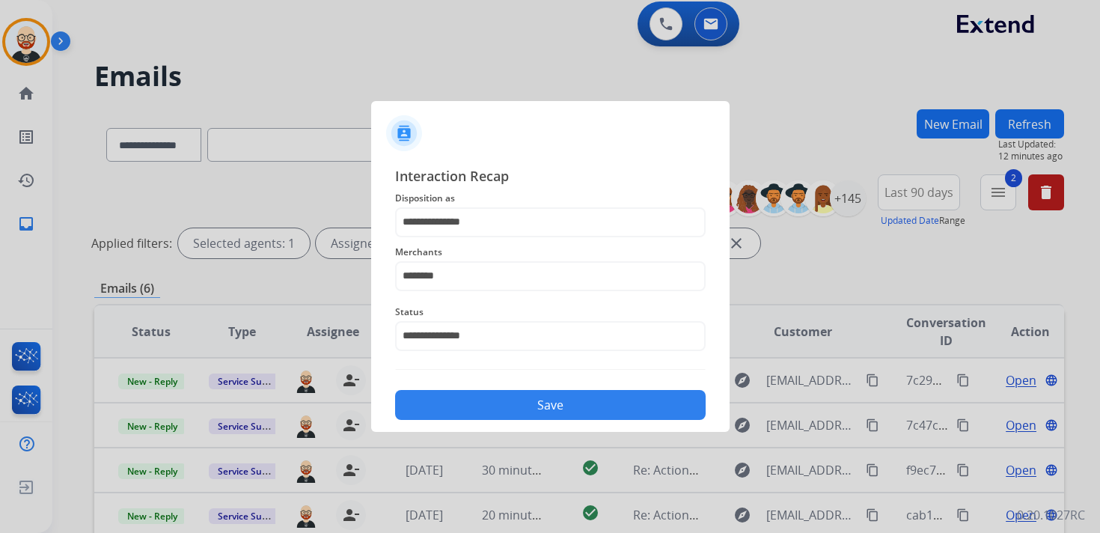
click at [474, 398] on button "Save" at bounding box center [550, 405] width 311 height 30
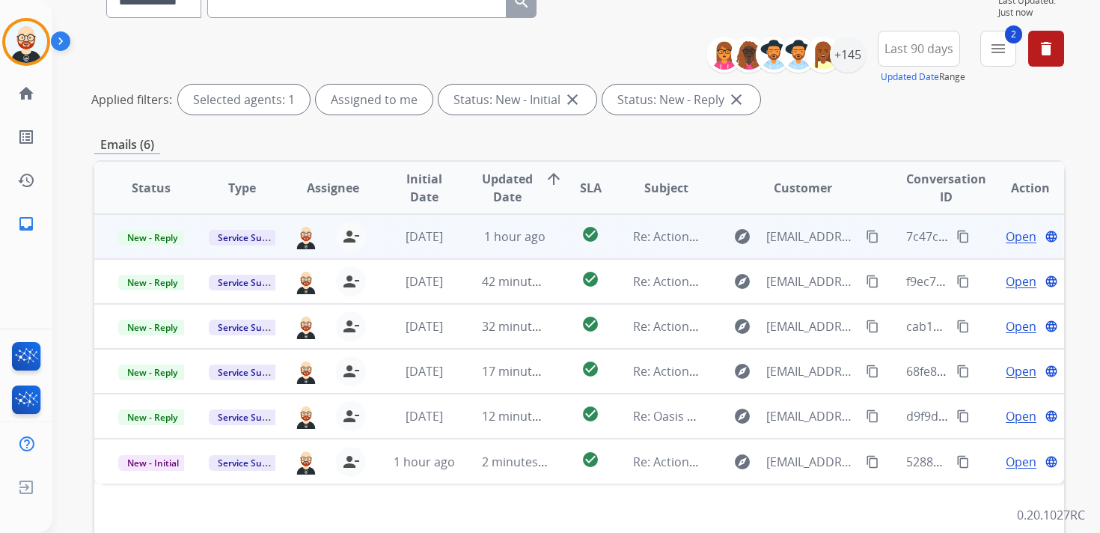
scroll to position [150, 0]
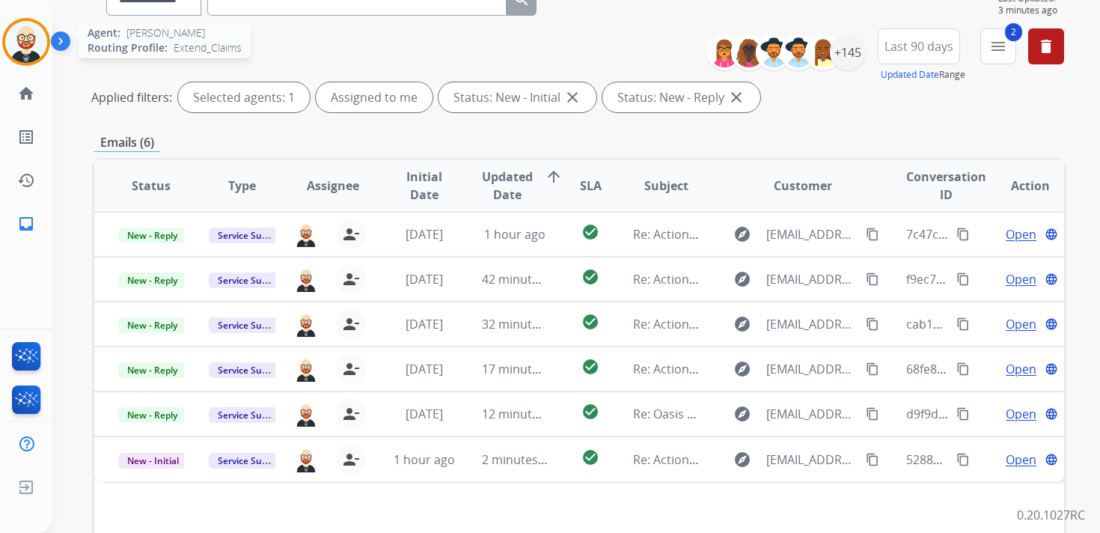
click at [24, 43] on img at bounding box center [26, 42] width 42 height 42
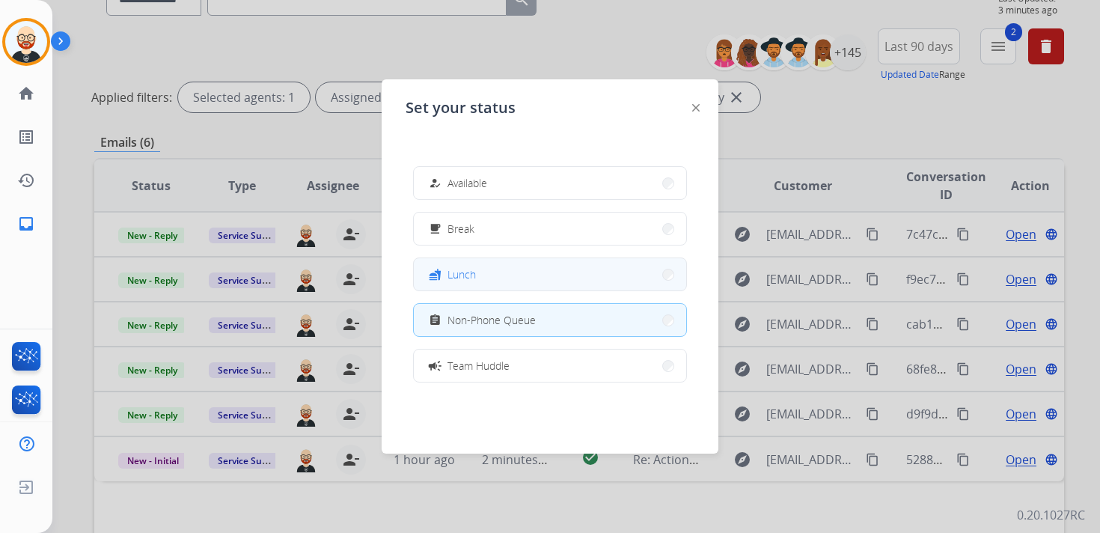
click at [456, 272] on span "Lunch" at bounding box center [462, 274] width 28 height 16
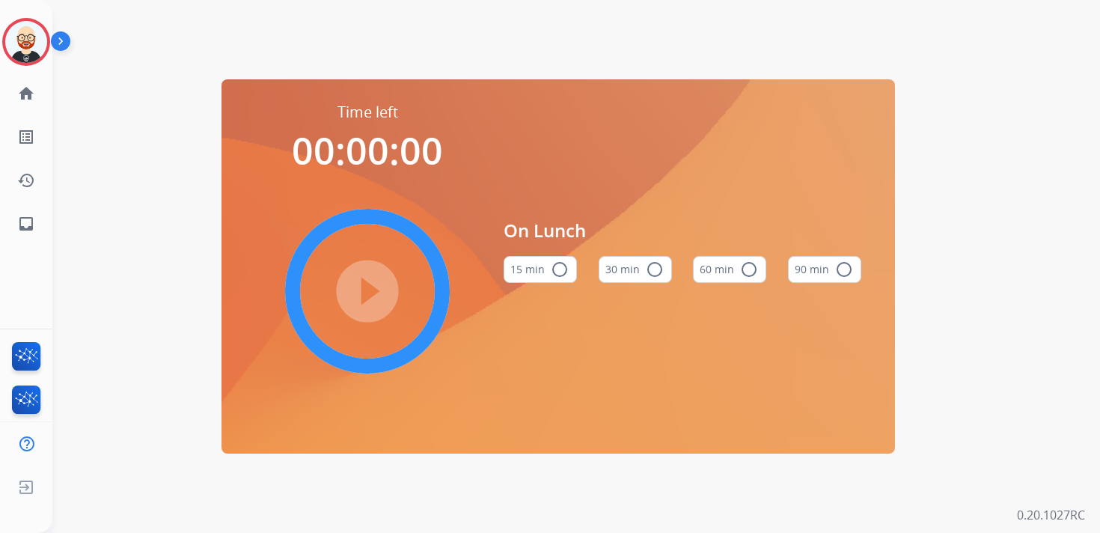
click at [659, 272] on mat-icon "radio_button_unchecked" at bounding box center [655, 269] width 18 height 18
click at [367, 288] on mat-icon "play_circle_filled" at bounding box center [367, 291] width 18 height 18
